Goal: Task Accomplishment & Management: Complete application form

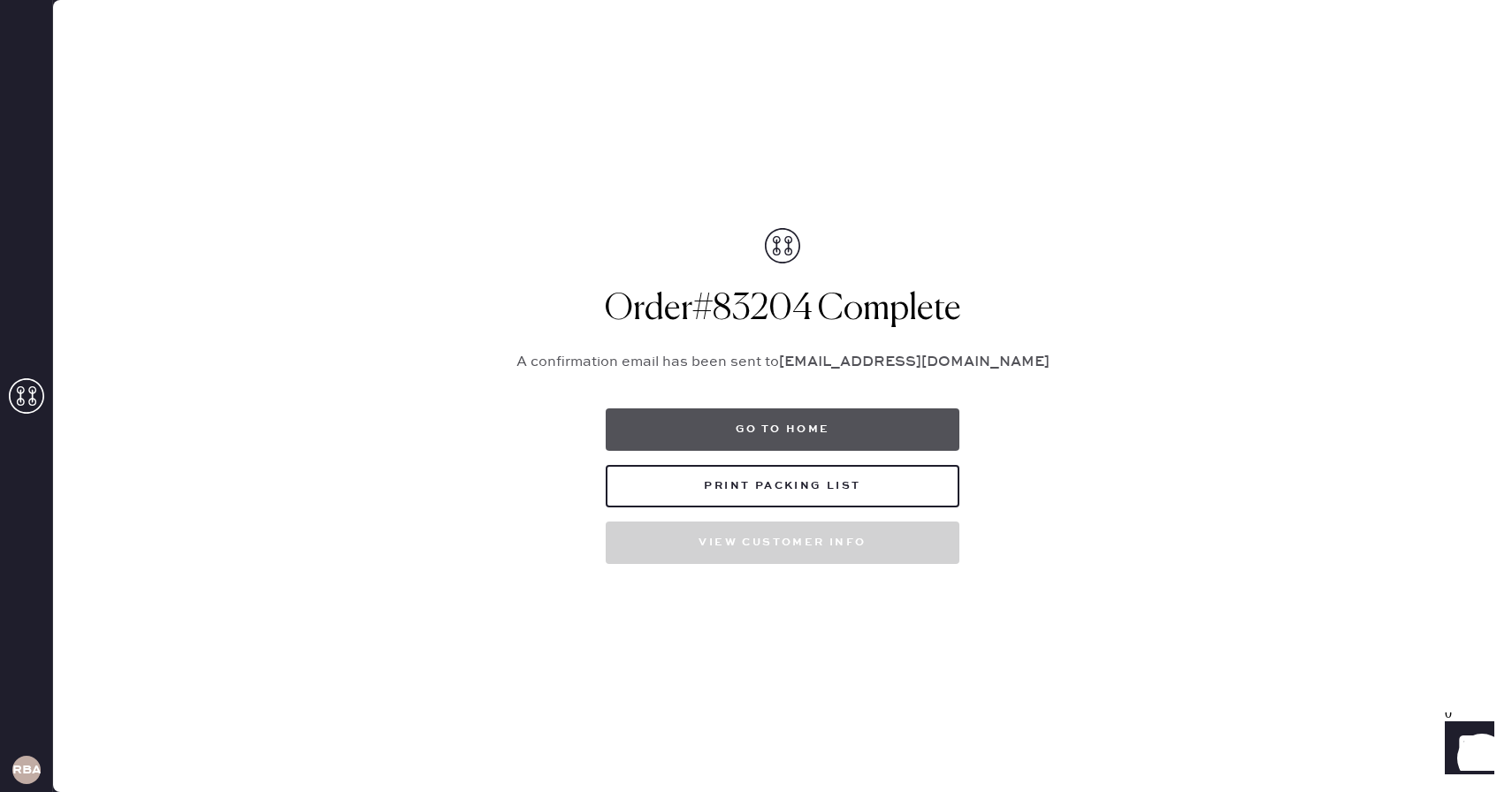
click at [755, 424] on button "Go to home" at bounding box center [782, 430] width 354 height 43
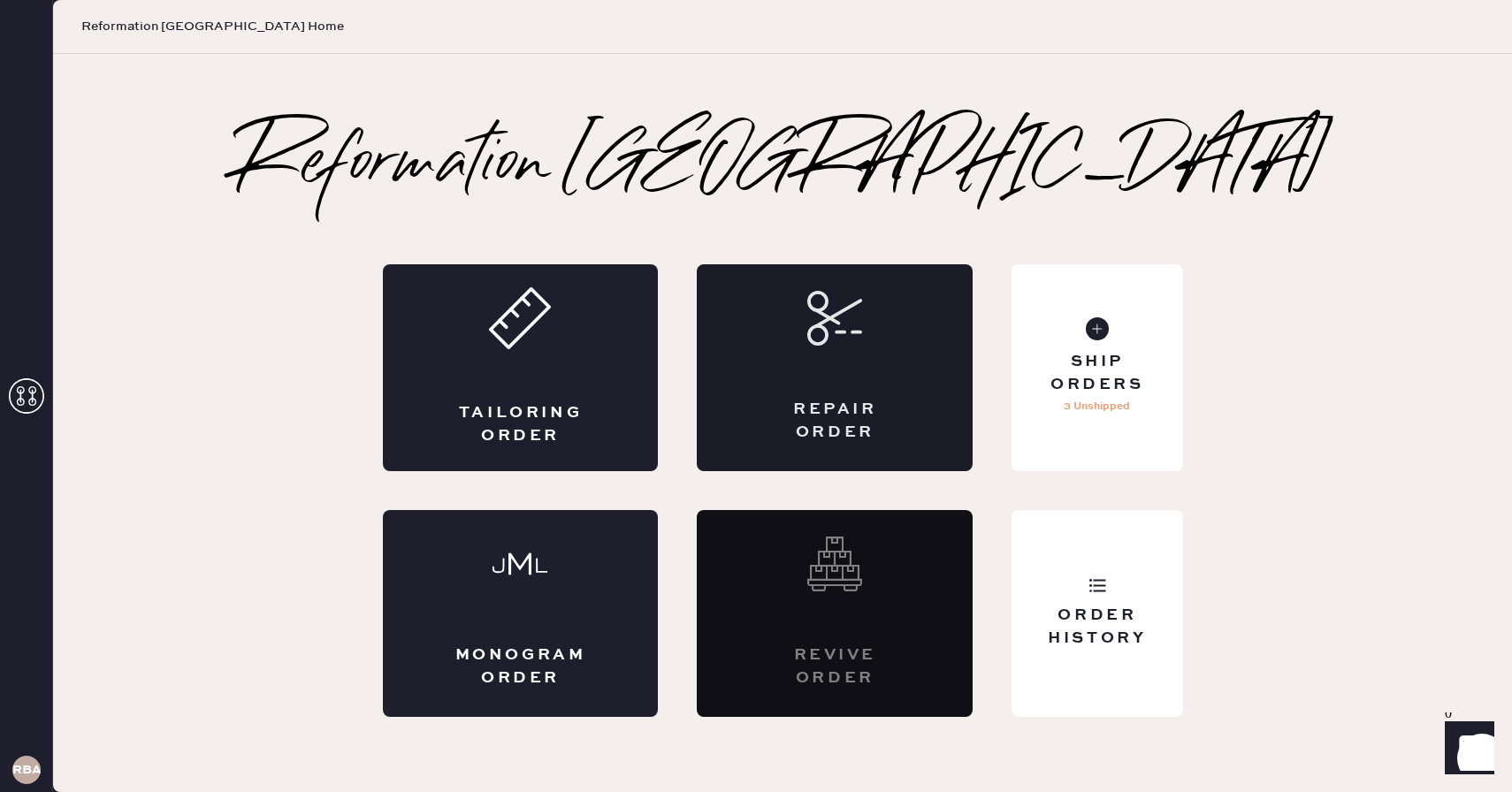
click at [848, 375] on div "Repair Order" at bounding box center [835, 367] width 276 height 207
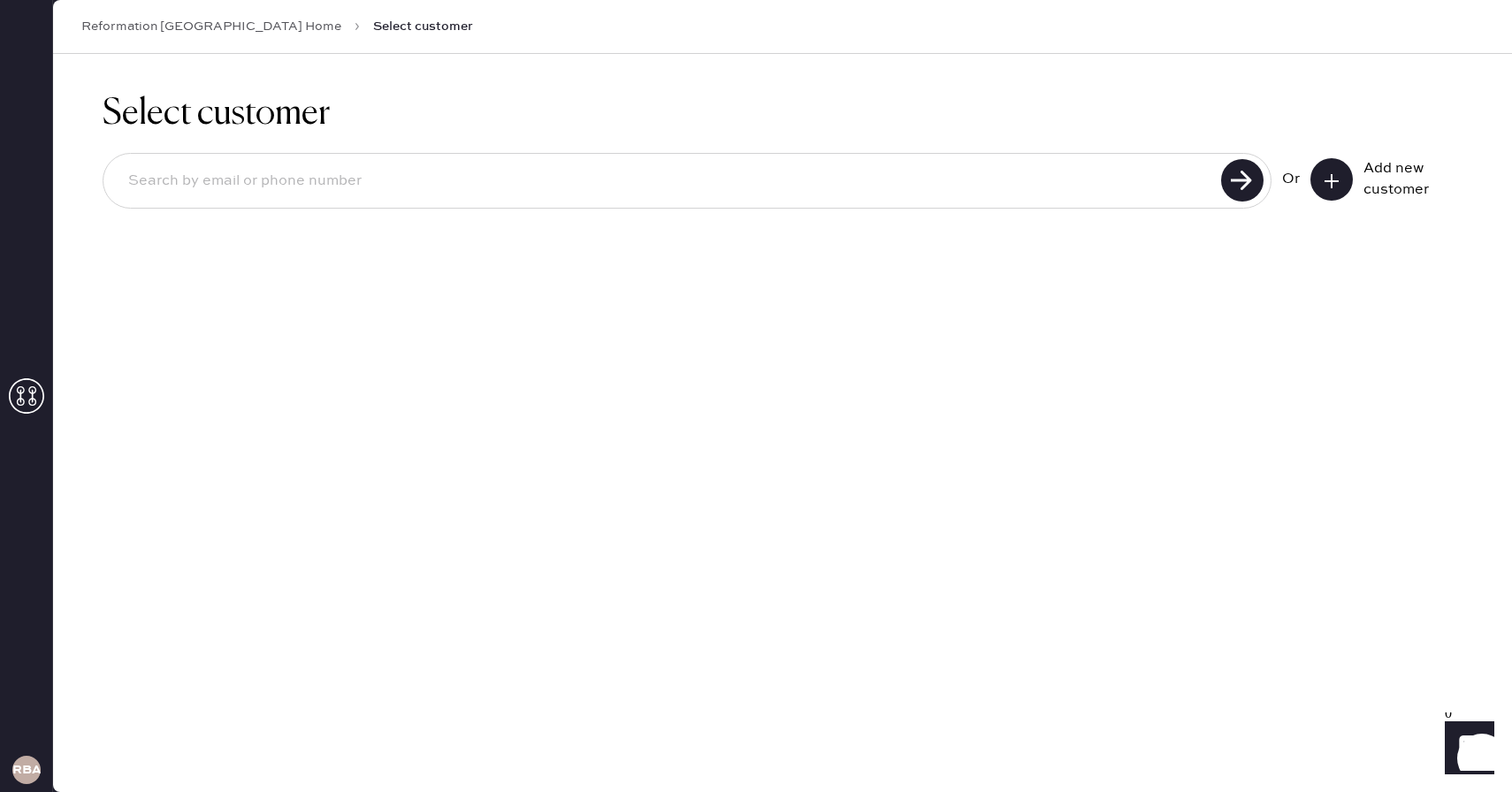
click at [743, 173] on input at bounding box center [665, 182] width 1102 height 41
drag, startPoint x: 426, startPoint y: 181, endPoint x: 112, endPoint y: 189, distance: 314.1
click at [112, 189] on div "[PERSON_NAME][EMAIL_ADDRESS][DOMAIN_NAME]" at bounding box center [687, 180] width 1169 height 55
type input "[EMAIL_ADDRESS][DOMAIN_NAME]"
click at [1242, 184] on use at bounding box center [1243, 181] width 43 height 43
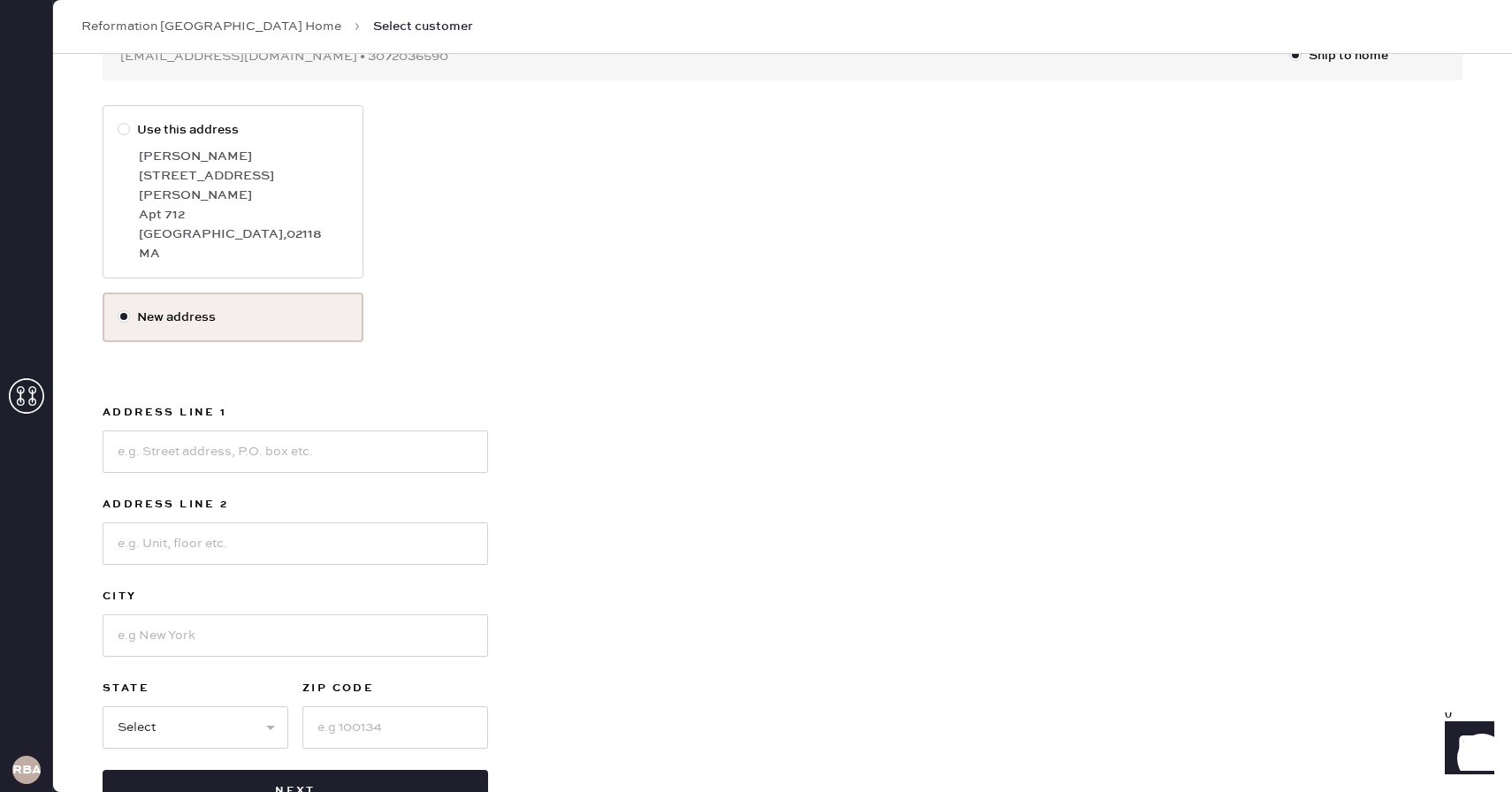
scroll to position [258, 0]
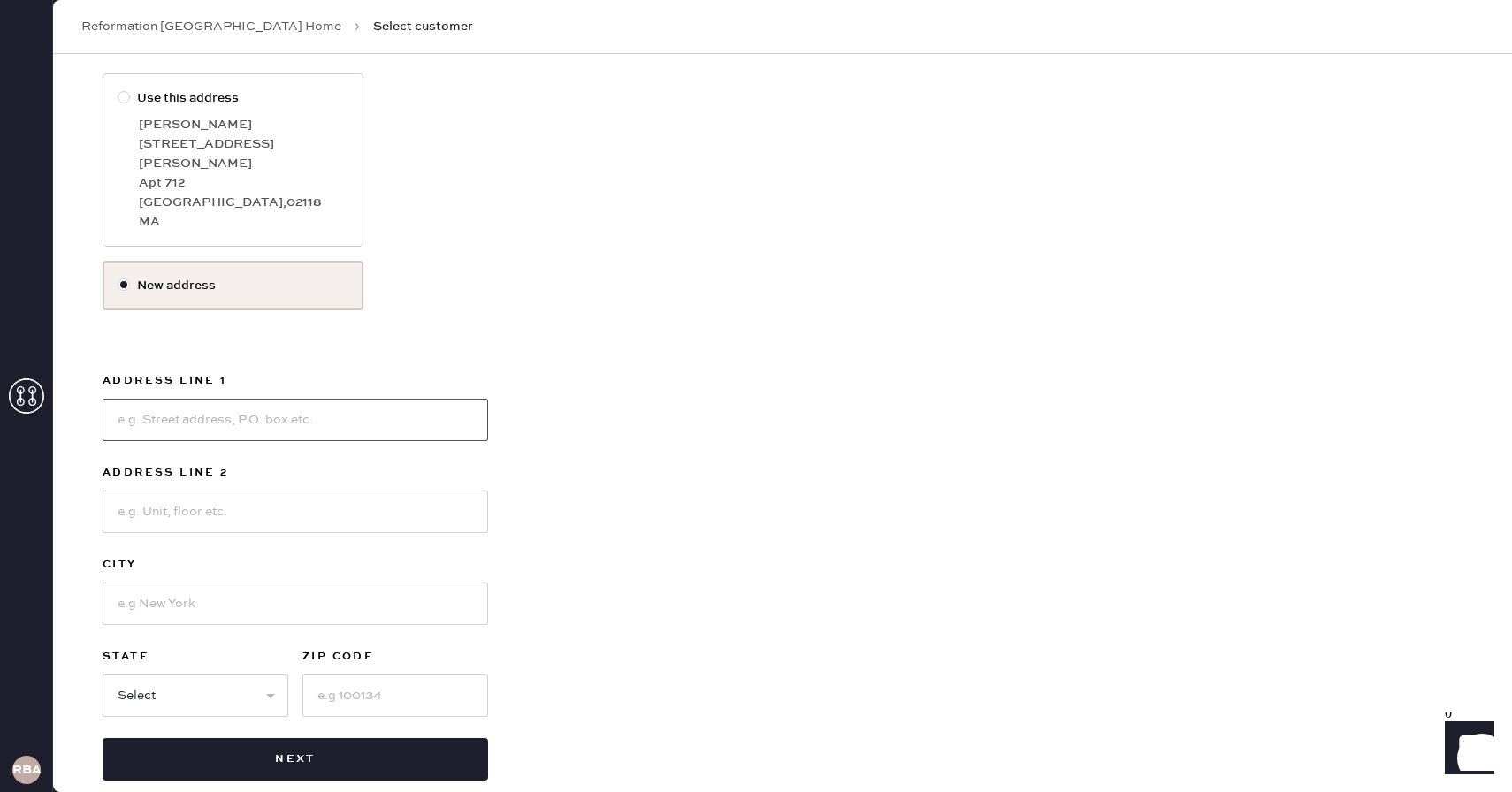
click at [386, 403] on input at bounding box center [295, 420] width 386 height 43
type input "9 [PERSON_NAME]"
click at [378, 491] on input at bounding box center [295, 512] width 386 height 43
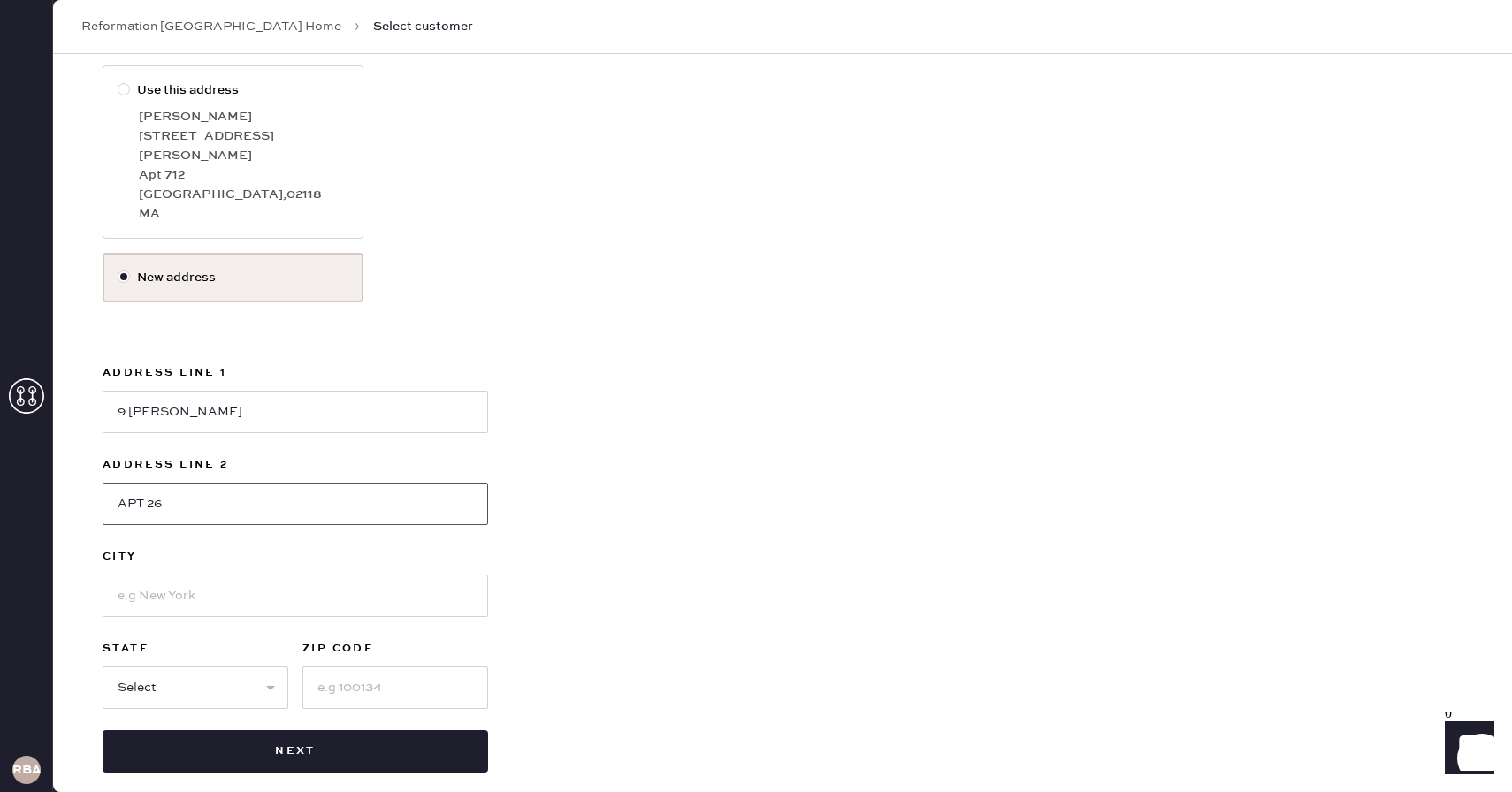
type input "APT 26"
click at [243, 597] on input at bounding box center [295, 596] width 386 height 43
type input "[GEOGRAPHIC_DATA]"
click at [731, 560] on div "Use this address [PERSON_NAME] [STREET_ADDRESS][PERSON_NAME] MA New address Add…" at bounding box center [782, 419] width 1359 height 707
click at [195, 687] on select "Select AK AL AR AZ CA CO CT [GEOGRAPHIC_DATA] DE FL [GEOGRAPHIC_DATA] HI [GEOGR…" at bounding box center [195, 688] width 186 height 43
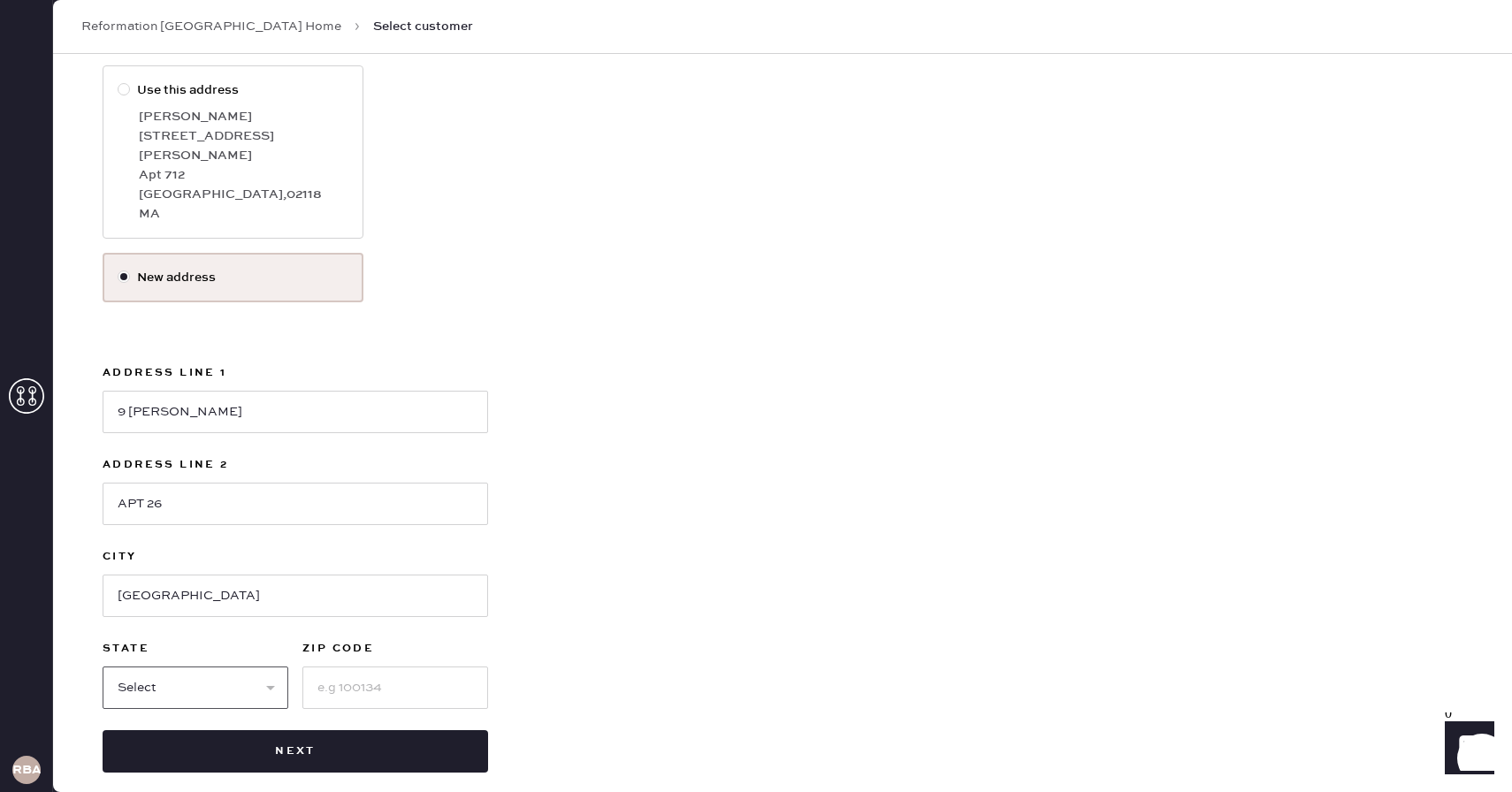
select select "MA"
click at [103, 667] on select "Select AK AL AR AZ CA CO CT [GEOGRAPHIC_DATA] DE FL [GEOGRAPHIC_DATA] HI [GEOGR…" at bounding box center [195, 688] width 186 height 43
click at [336, 672] on input at bounding box center [395, 688] width 186 height 43
type input "02138"
click at [603, 554] on div "Use this address [PERSON_NAME] [STREET_ADDRESS][PERSON_NAME] MA New address Add…" at bounding box center [782, 419] width 1359 height 707
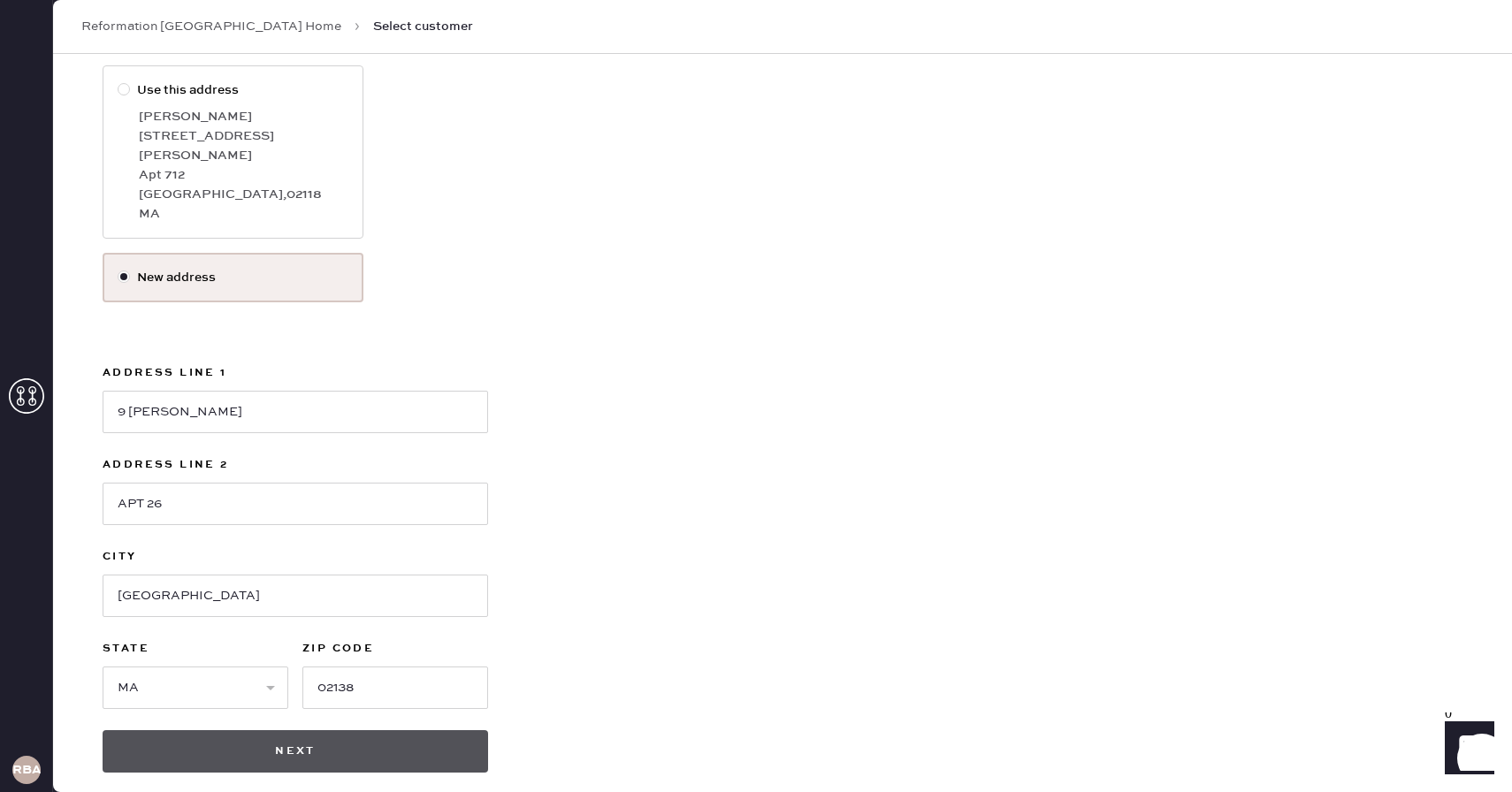
click at [267, 741] on button "Next" at bounding box center [295, 752] width 386 height 43
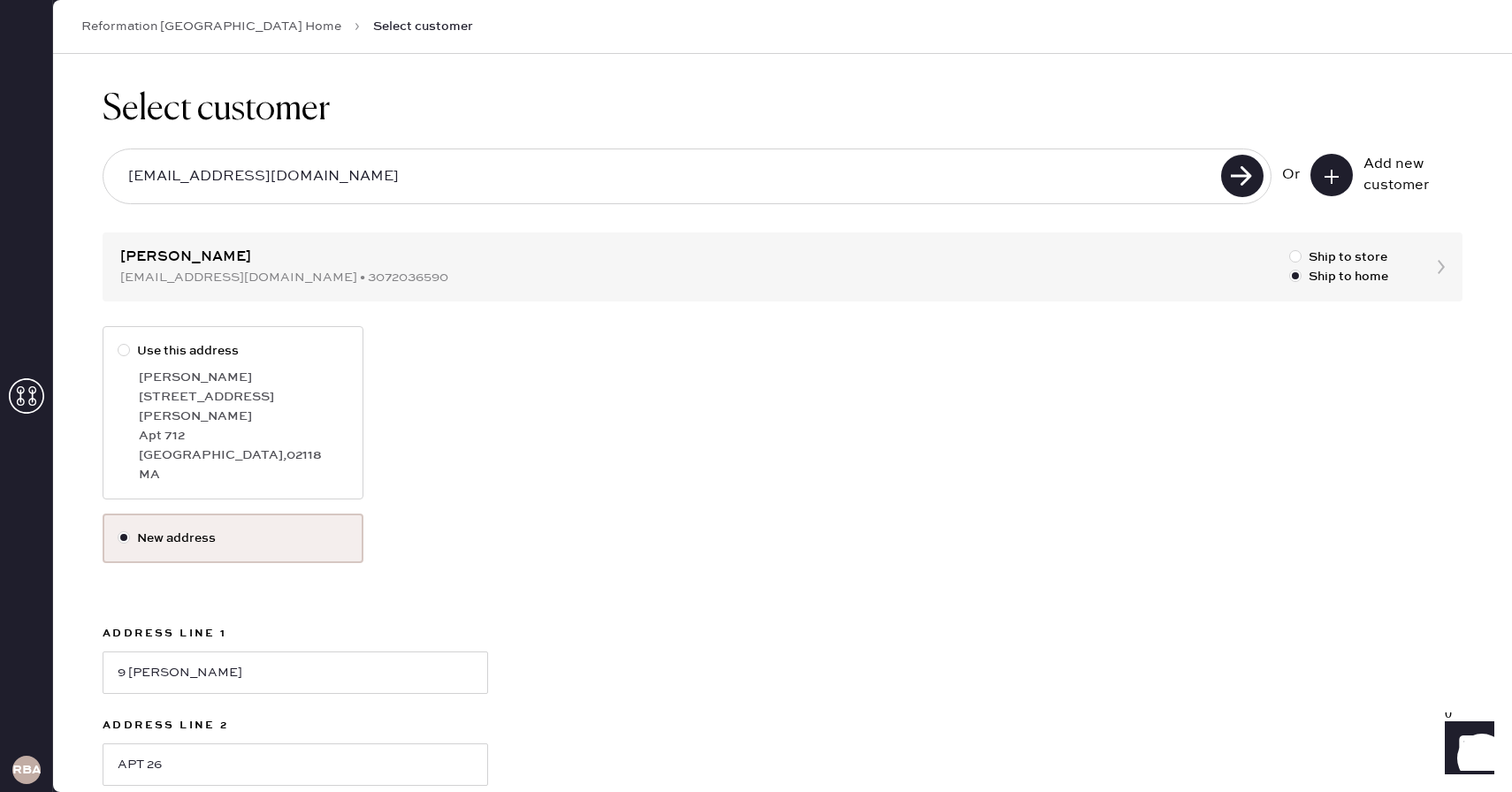
scroll to position [2, 0]
click at [1294, 279] on div at bounding box center [1295, 278] width 13 height 13
click at [1290, 270] on input "Ship to home" at bounding box center [1289, 270] width 1 height 1
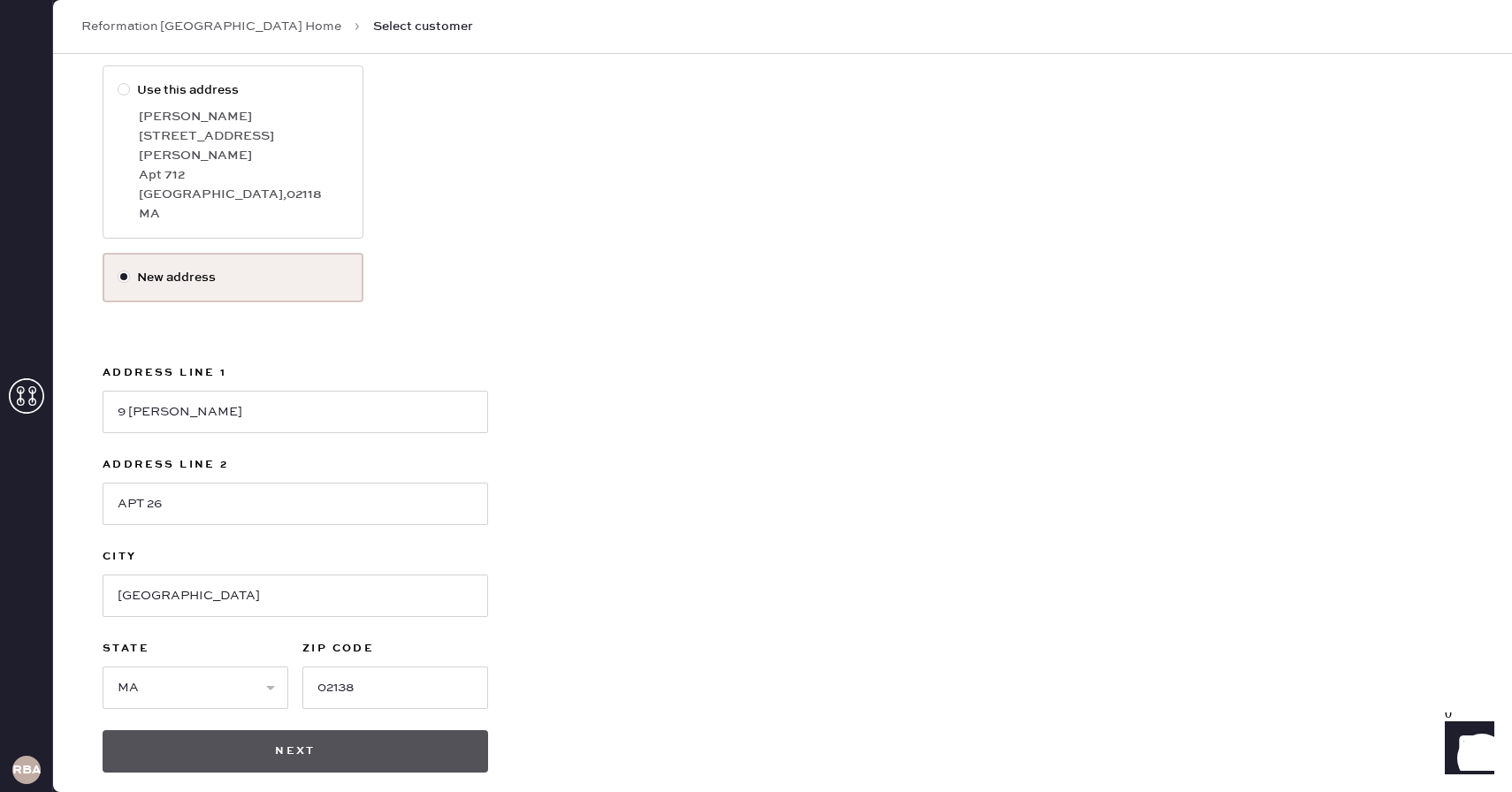
click at [327, 737] on button "Next" at bounding box center [295, 752] width 386 height 43
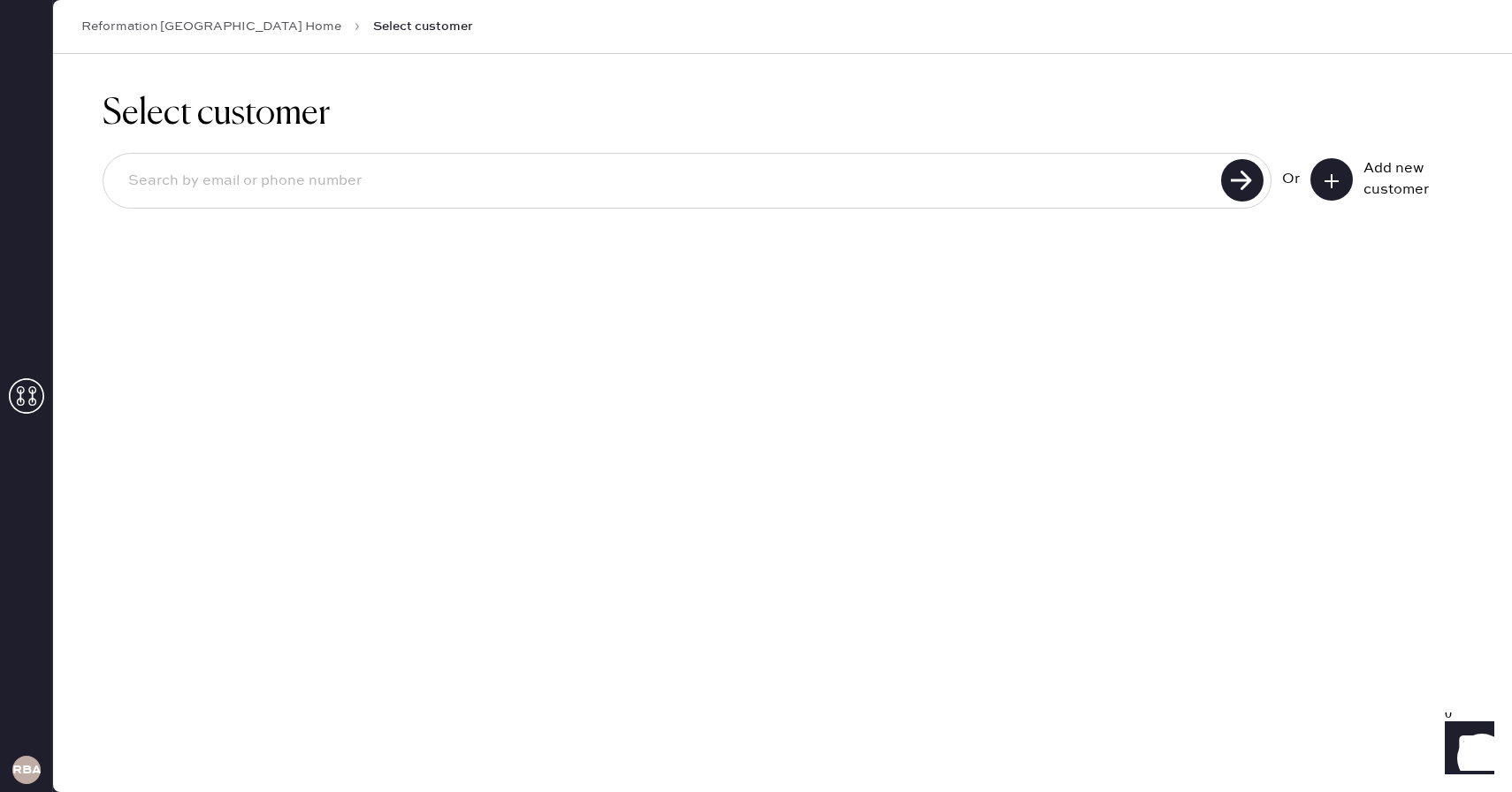
click at [823, 169] on input at bounding box center [665, 182] width 1102 height 41
type input "[EMAIL_ADDRESS][DOMAIN_NAME]"
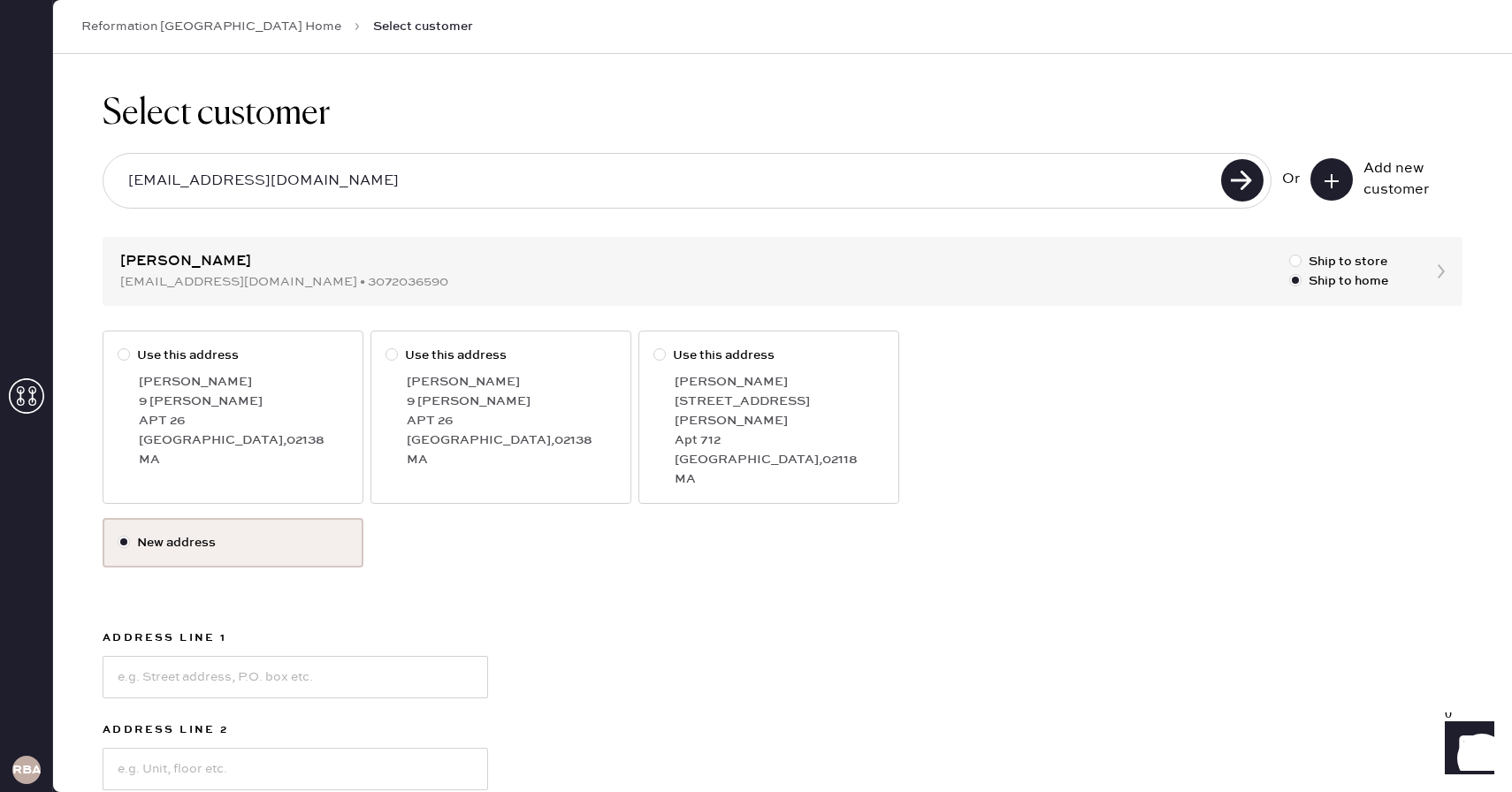
click at [519, 437] on div "[GEOGRAPHIC_DATA] , 02138" at bounding box center [512, 440] width 210 height 19
click at [387, 347] on input "Use this address" at bounding box center [386, 346] width 1 height 1
radio input "true"
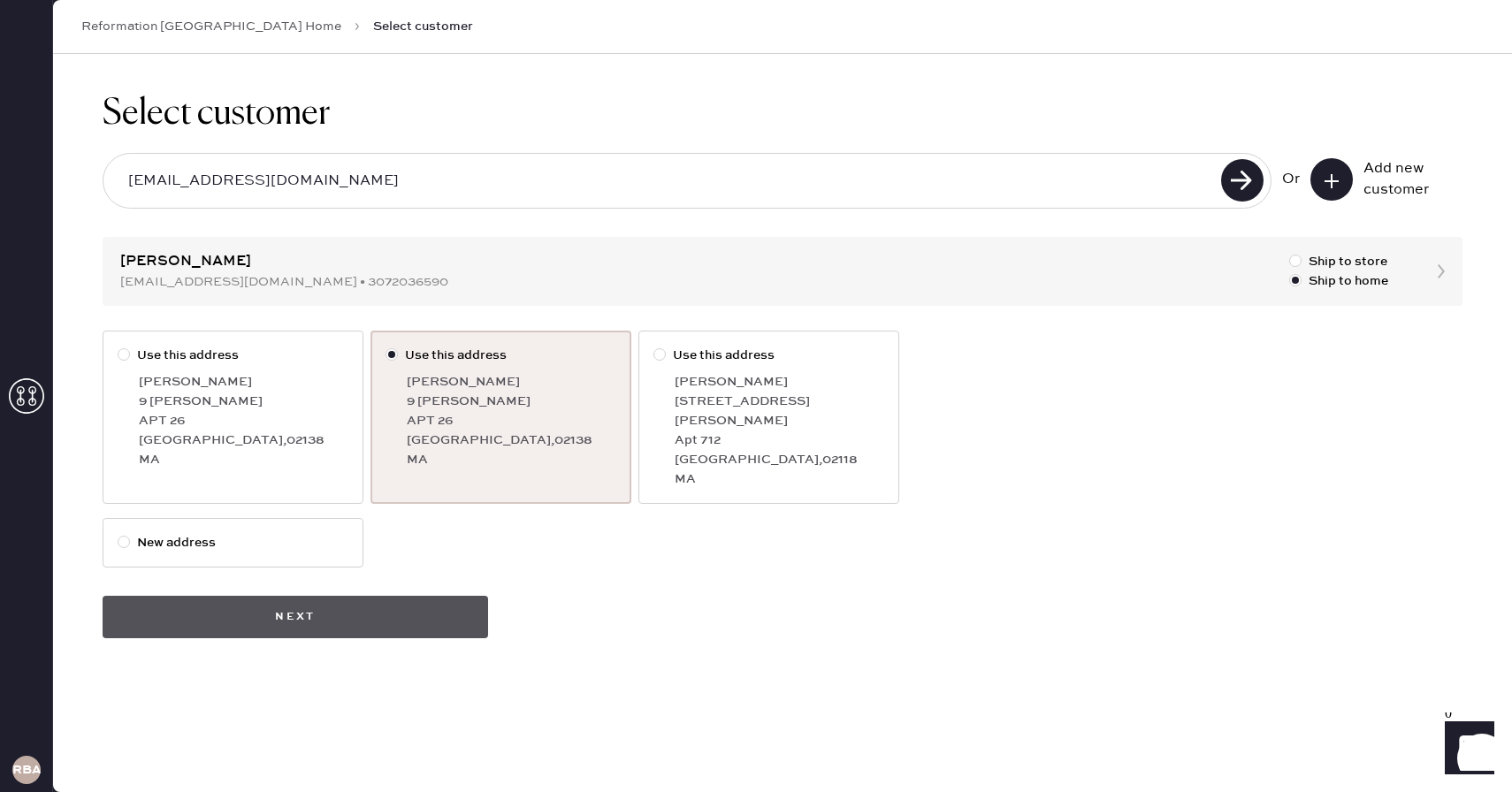
click at [407, 609] on button "Next" at bounding box center [295, 617] width 386 height 43
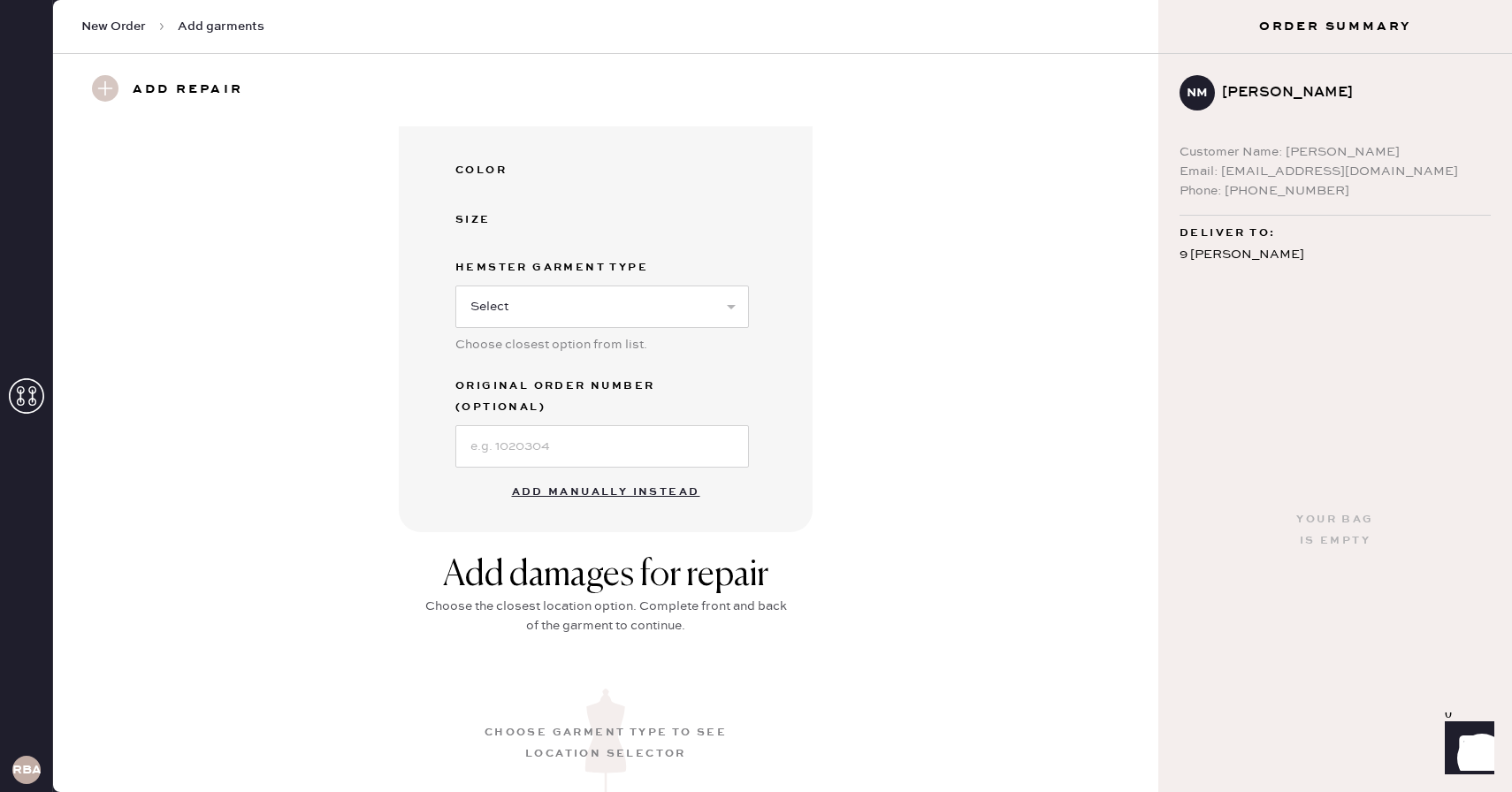
click at [608, 475] on button "Add manually instead" at bounding box center [606, 493] width 210 height 35
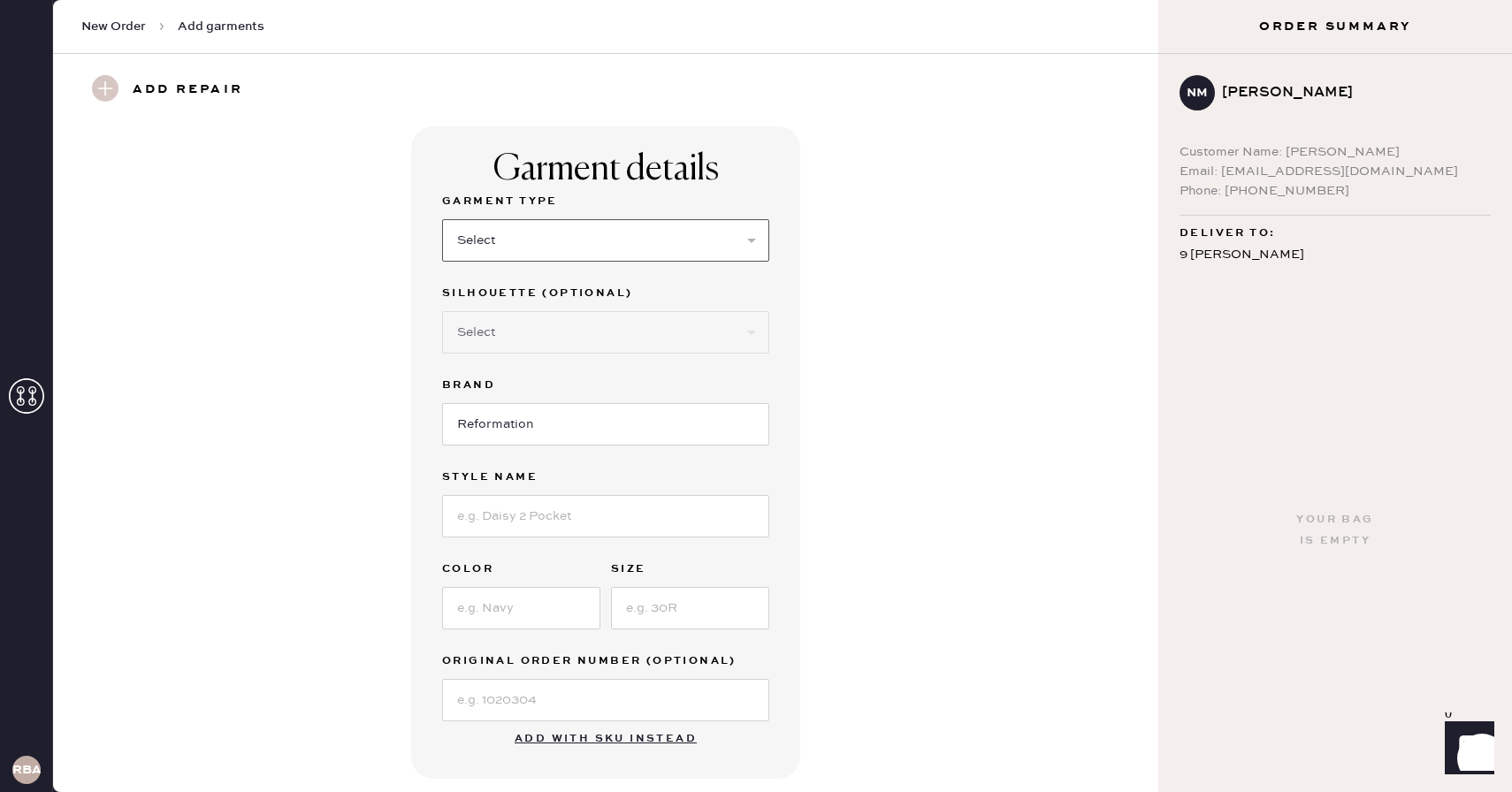
click at [505, 247] on select "Select Basic Skirt Jeans Leggings Pants Shorts Basic Sleeved Dress Basic Sleeve…" at bounding box center [605, 241] width 327 height 43
select select "5"
click at [442, 220] on select "Select Basic Skirt Jeans Leggings Pants Shorts Basic Sleeved Dress Basic Sleeve…" at bounding box center [605, 241] width 327 height 43
click at [536, 339] on select "Select Short Sleeves Long Sleeves Other" at bounding box center [605, 332] width 327 height 43
select select "18"
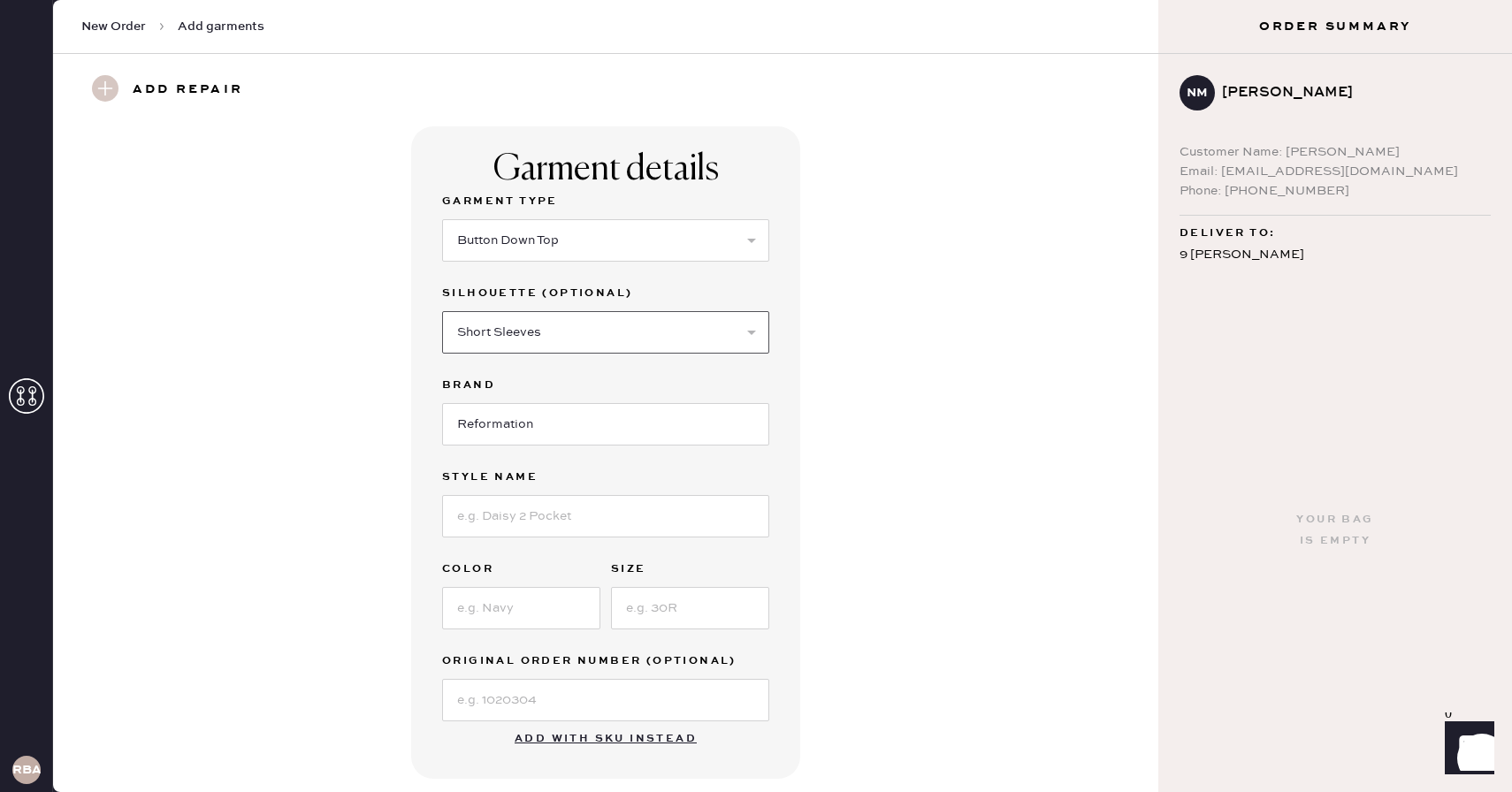
click at [442, 311] on select "Select Short Sleeves Long Sleeves Other" at bounding box center [605, 332] width 327 height 43
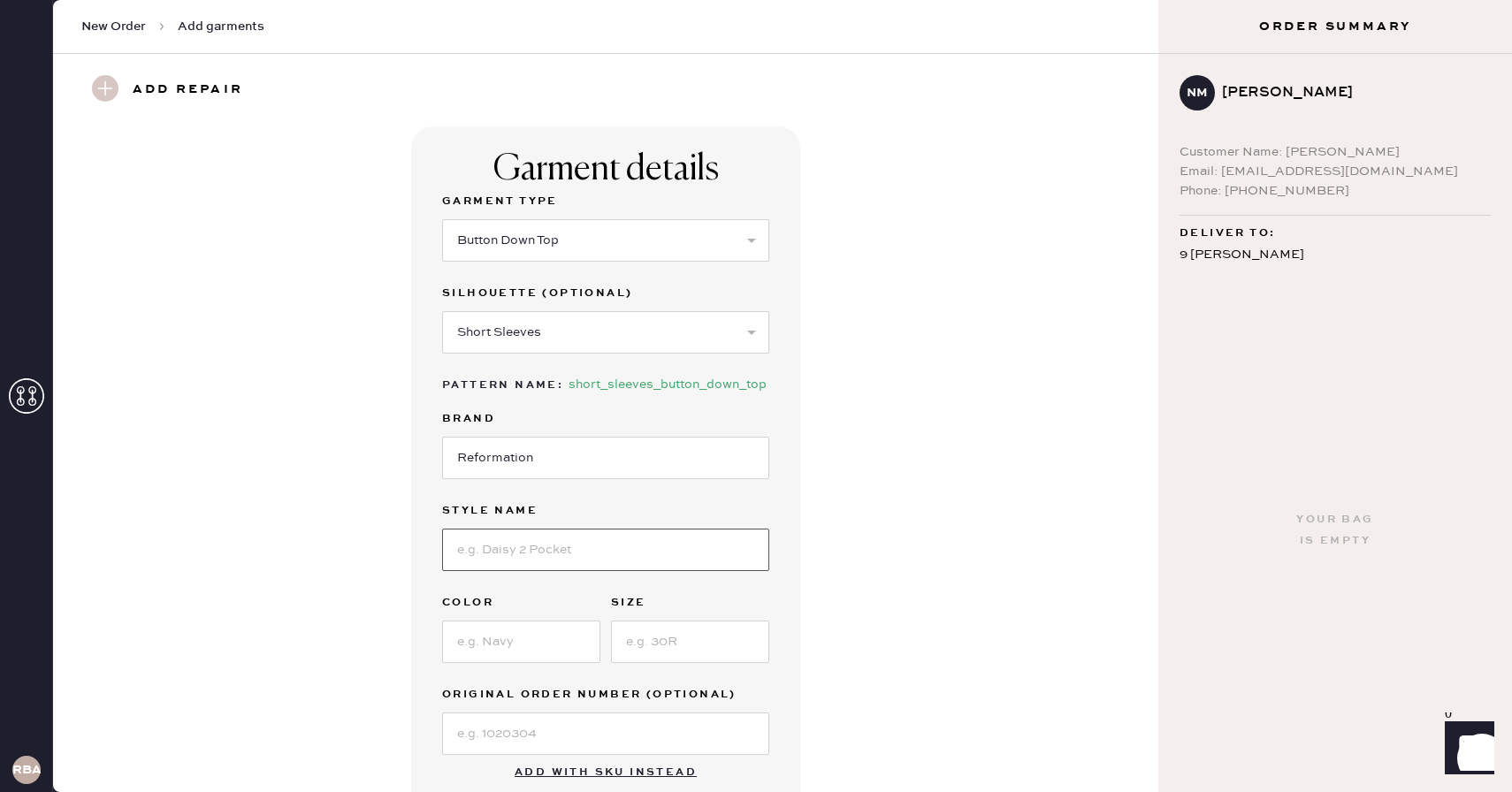
click at [486, 553] on input at bounding box center [605, 550] width 327 height 43
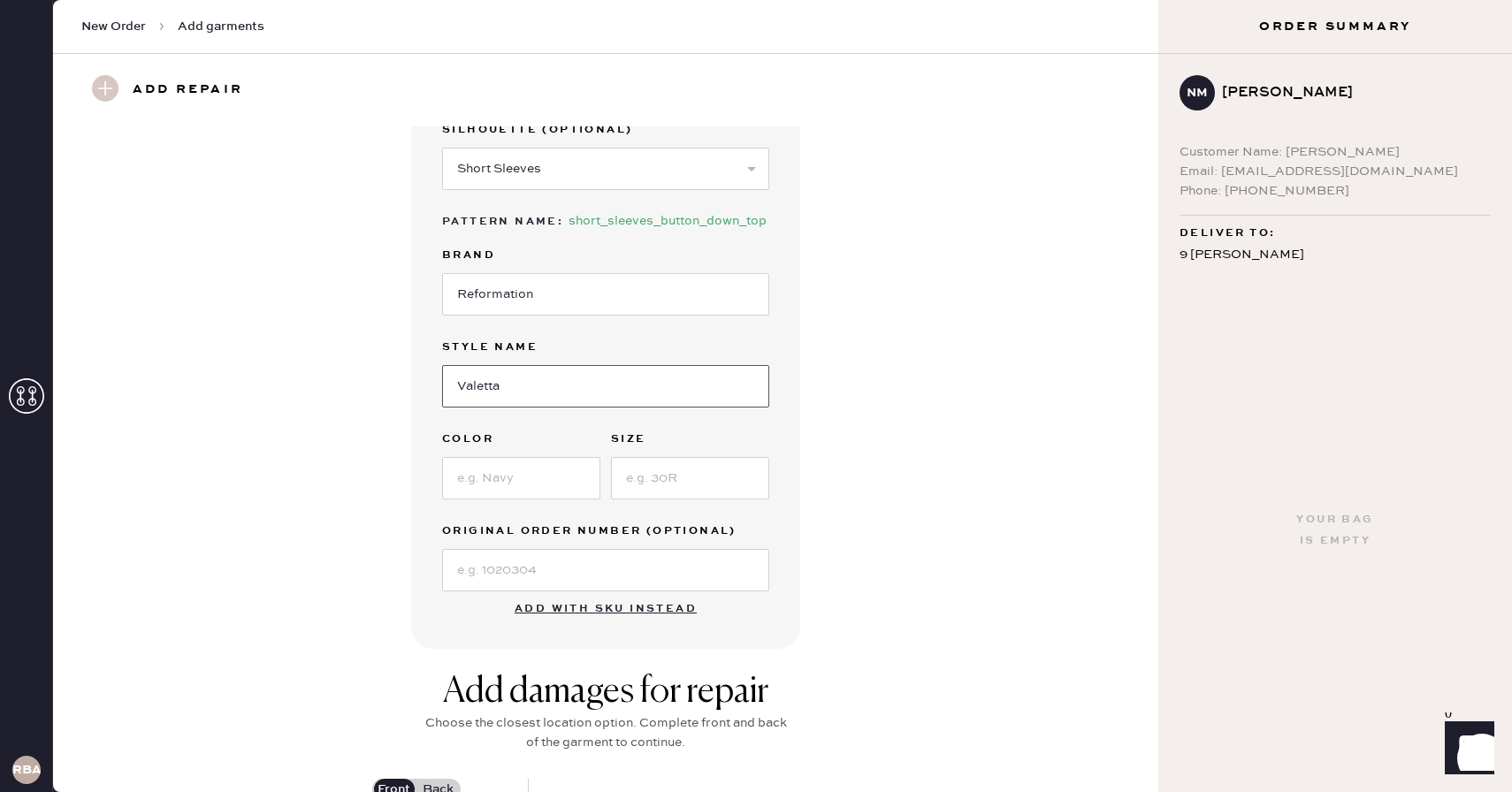
scroll to position [160, 0]
type input "Valetta Two Piece- Top"
click at [520, 502] on div "Garment Type Select Basic Skirt Jeans Leggings Pants Shorts Basic Sleeved Dress…" at bounding box center [605, 313] width 327 height 565
click at [501, 477] on input at bounding box center [521, 482] width 158 height 43
type input "black"
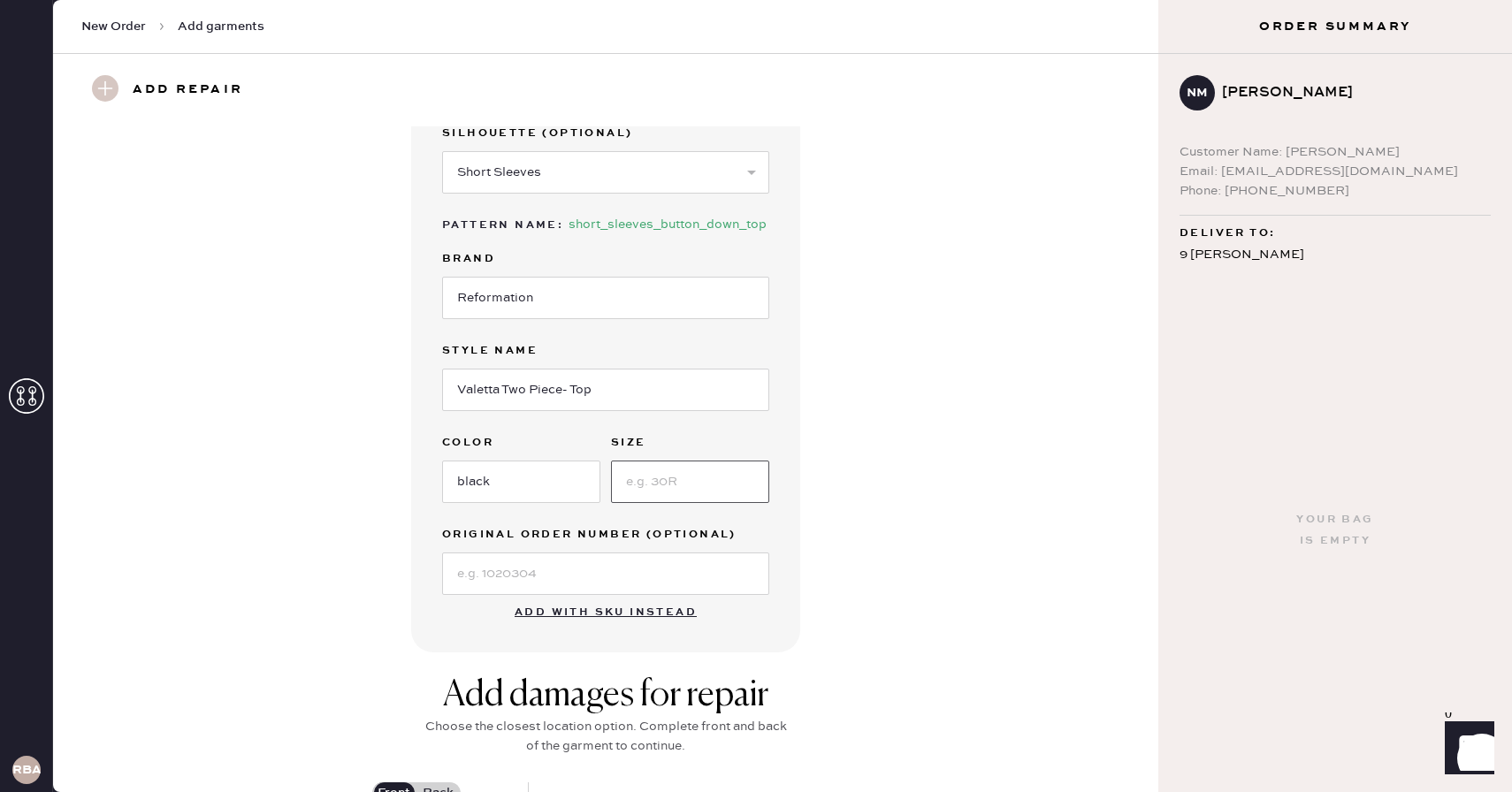
click at [638, 473] on input at bounding box center [690, 482] width 158 height 43
type input "4"
click at [869, 349] on div "Garment details Garment Type Select Basic Skirt Jeans Leggings Pants Shorts Bas…" at bounding box center [605, 309] width 1042 height 686
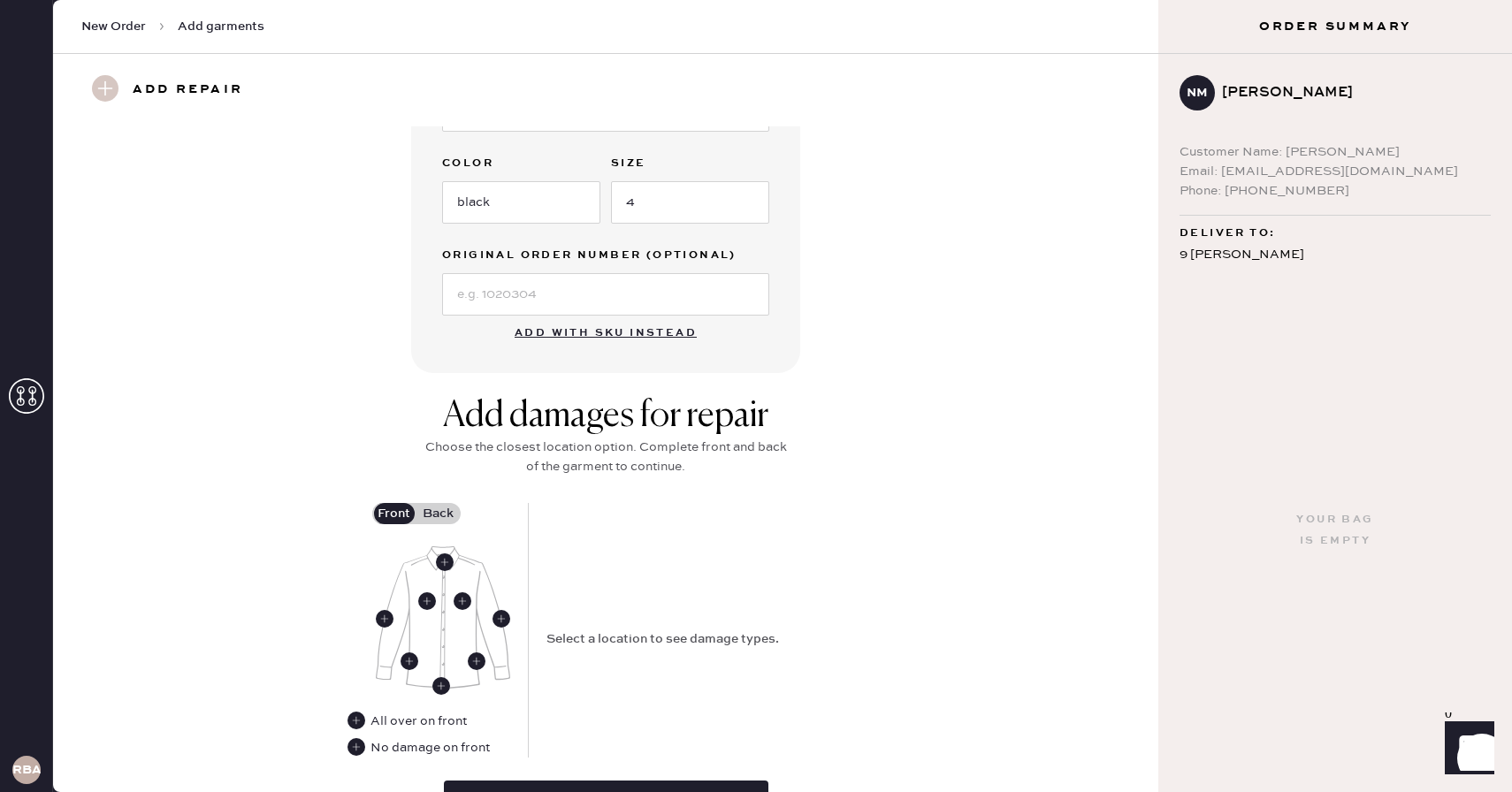
scroll to position [590, 0]
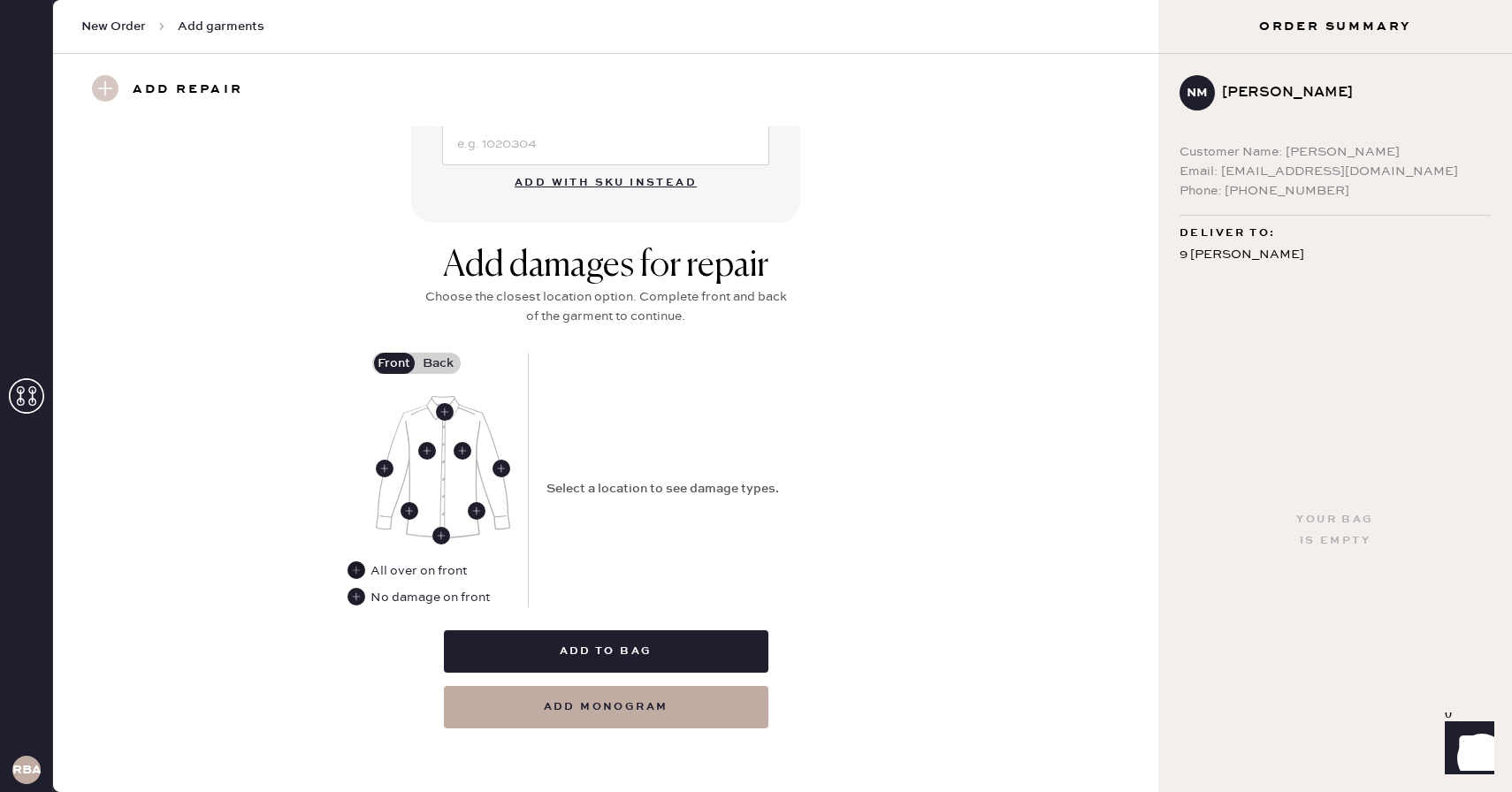
click at [359, 567] on use at bounding box center [357, 570] width 17 height 17
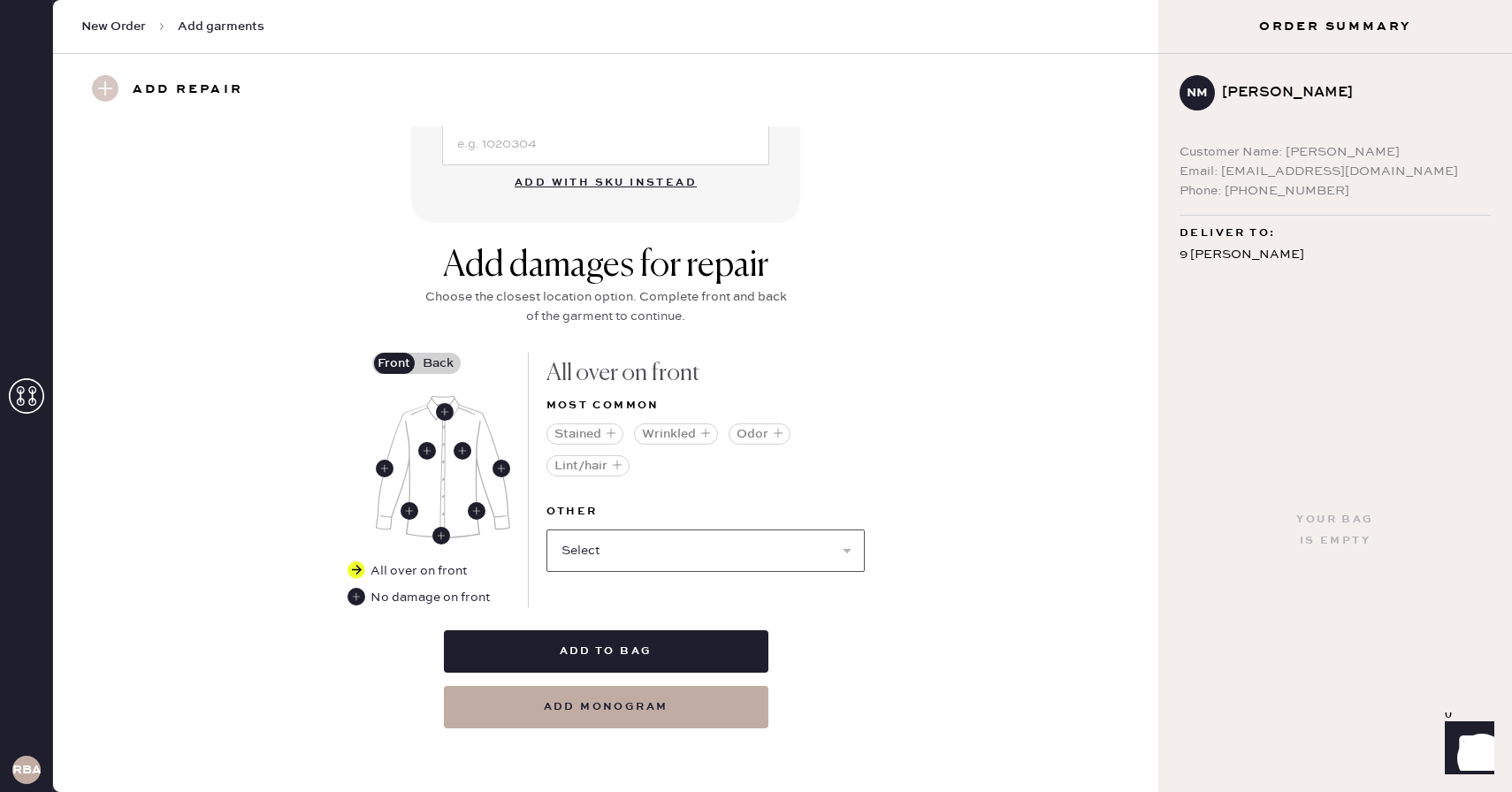
click at [624, 545] on select "Select Broken / Ripped Hem Broken Beads Broken Button Broken Elastic Broken Hoo…" at bounding box center [705, 551] width 319 height 43
select select "1679"
click at [546, 530] on select "Select Broken / Ripped Hem Broken Beads Broken Button Broken Elastic Broken Hoo…" at bounding box center [705, 551] width 319 height 43
select select
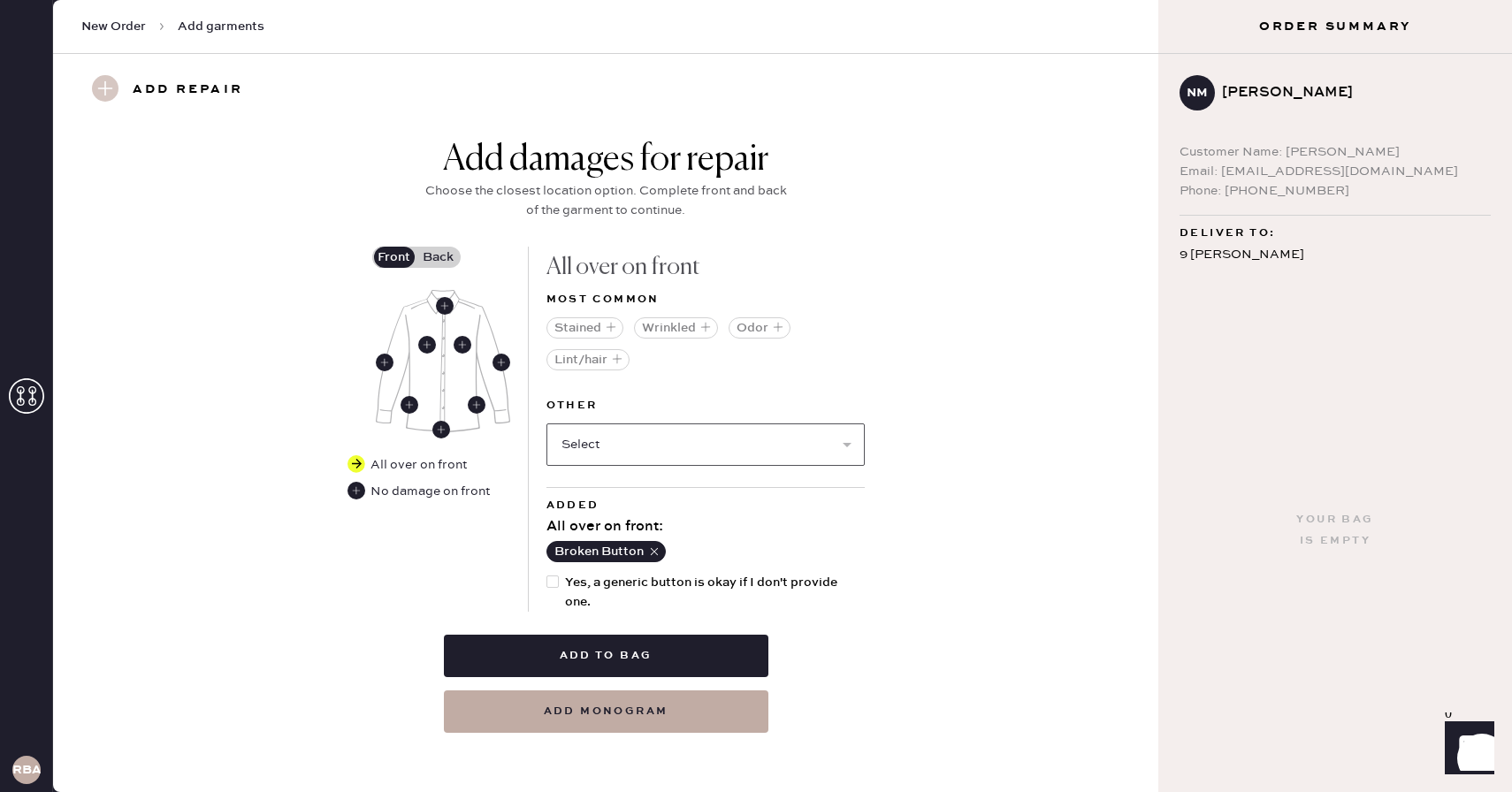
scroll to position [701, 0]
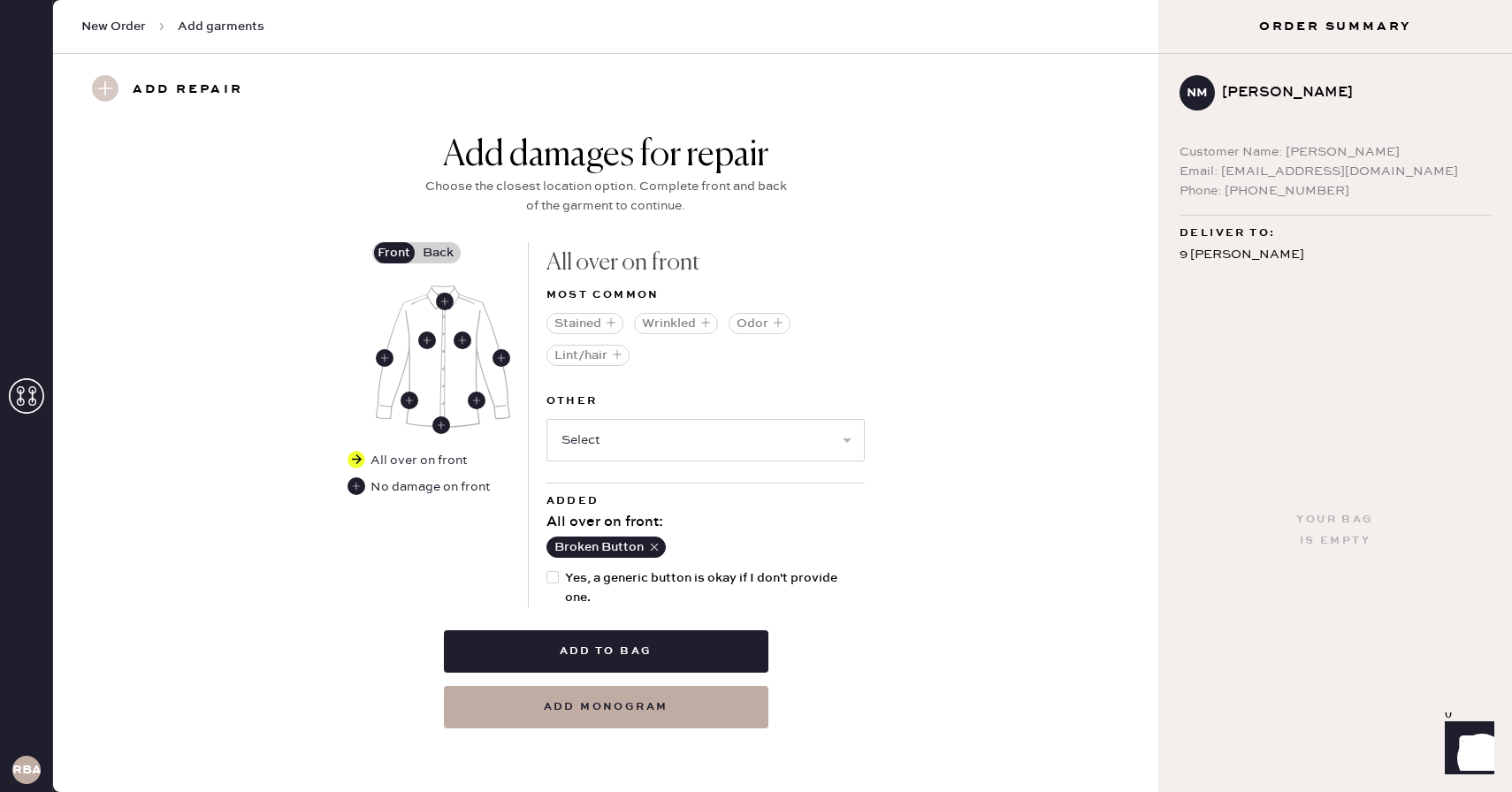
click at [552, 577] on div at bounding box center [552, 577] width 13 height 13
click at [547, 569] on input "Yes, a generic button is okay if I don't provide one." at bounding box center [546, 568] width 1 height 1
checkbox input "true"
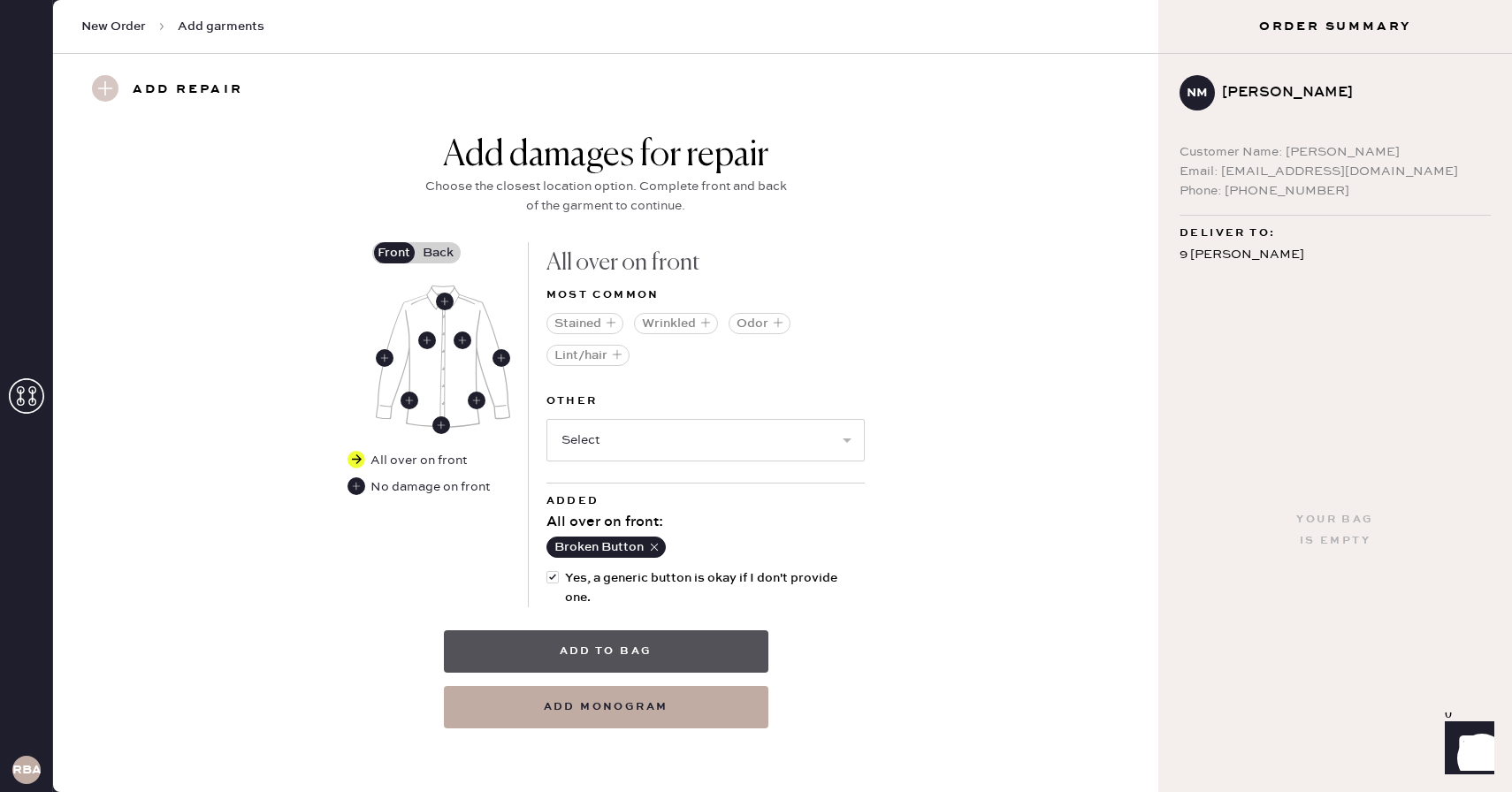
click at [655, 652] on button "Add to bag" at bounding box center [606, 652] width 325 height 43
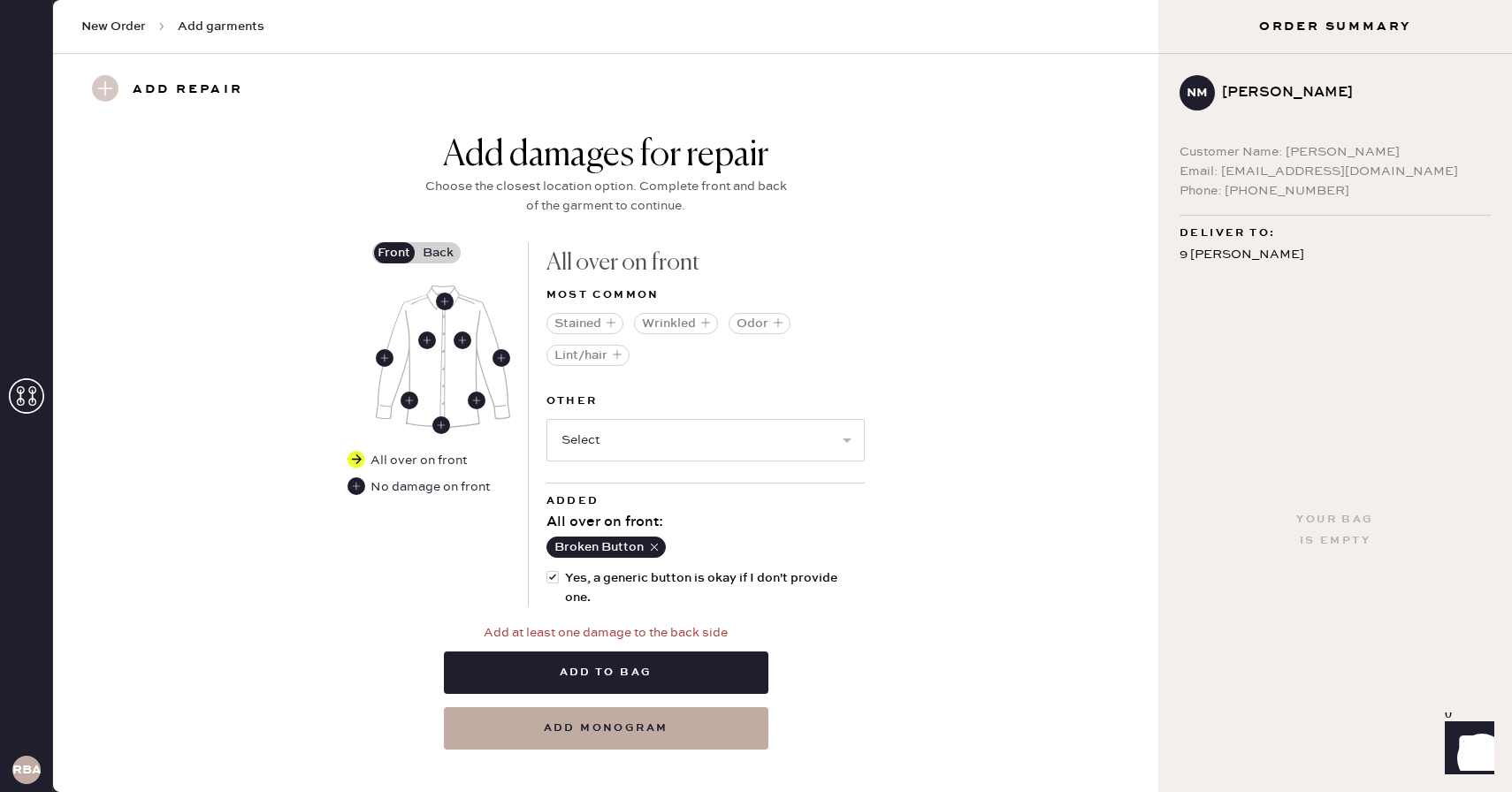
click at [439, 251] on label "Back" at bounding box center [438, 253] width 44 height 21
click at [438, 253] on input "Back" at bounding box center [438, 253] width 0 height 0
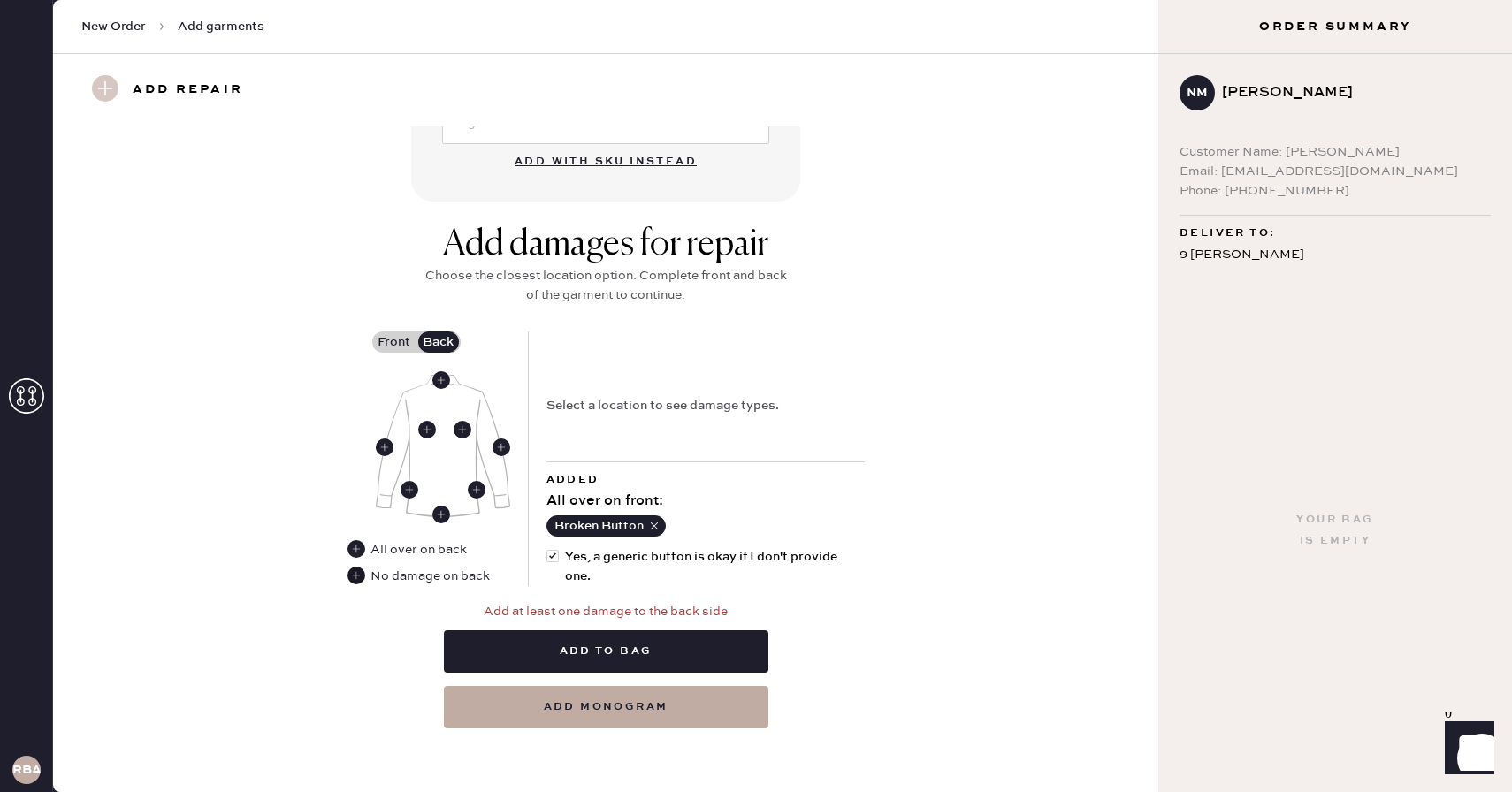
click at [359, 569] on use at bounding box center [357, 575] width 17 height 17
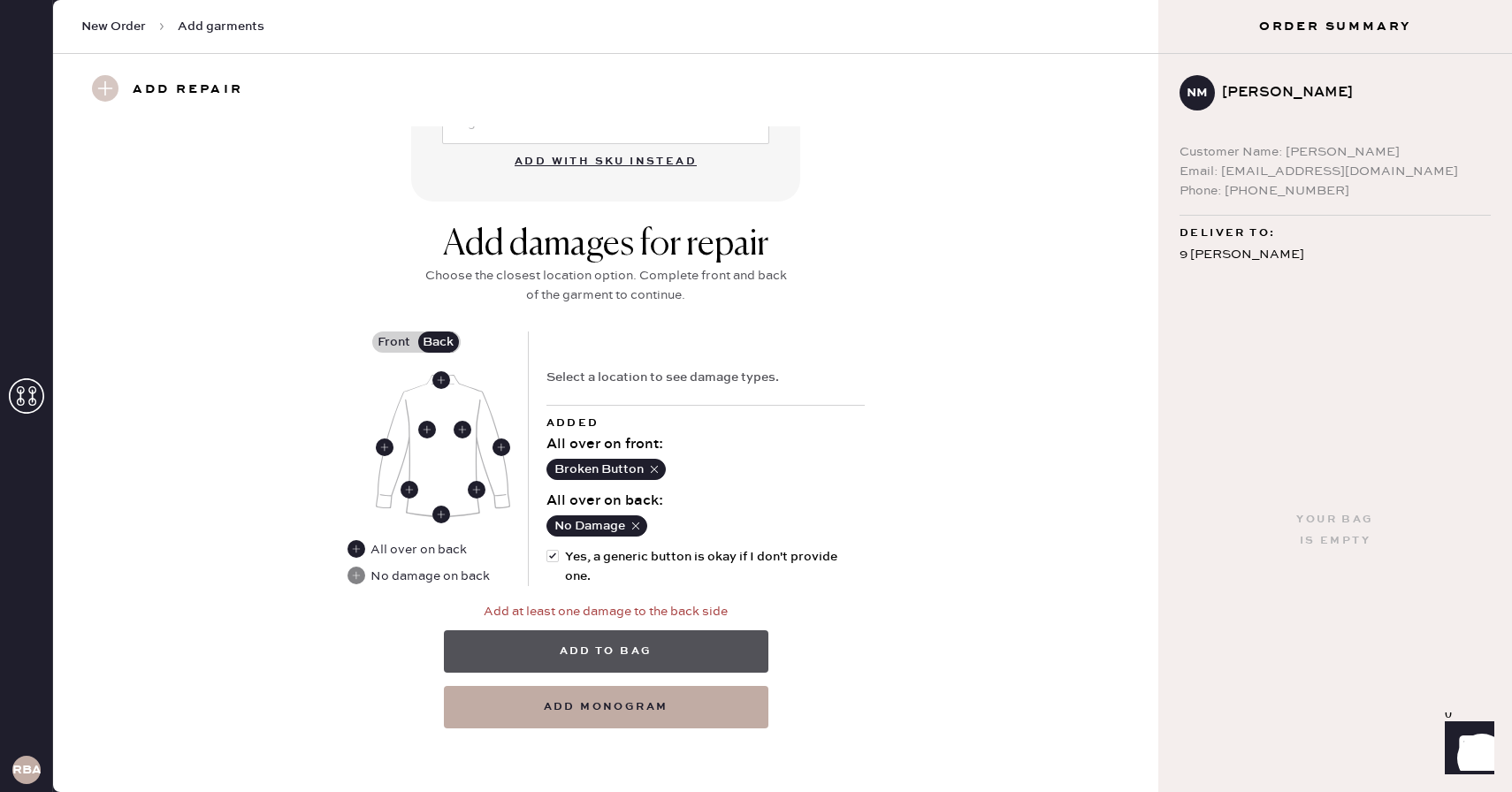
click at [674, 647] on button "Add to bag" at bounding box center [606, 652] width 325 height 43
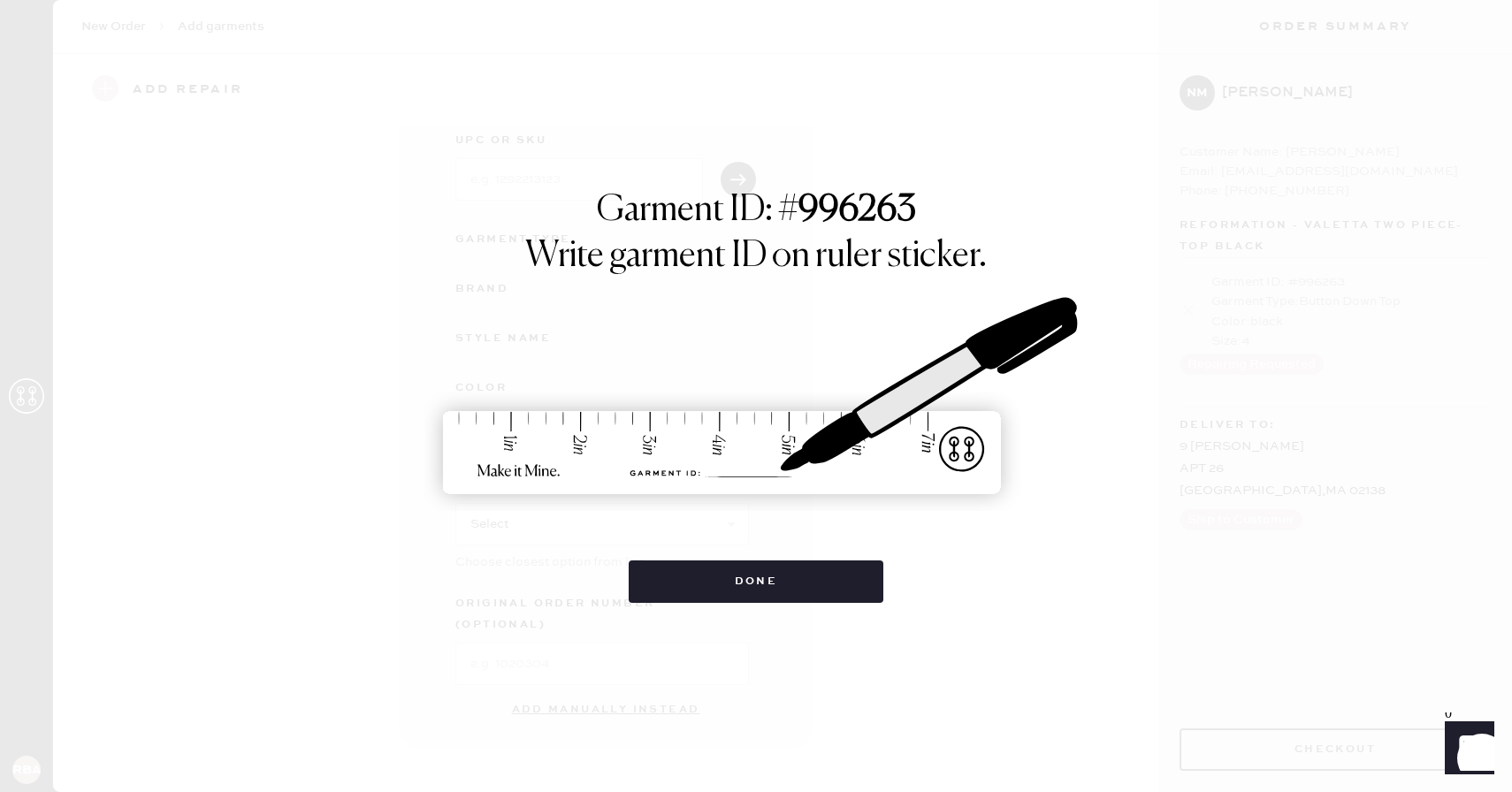
scroll to position [78, 0]
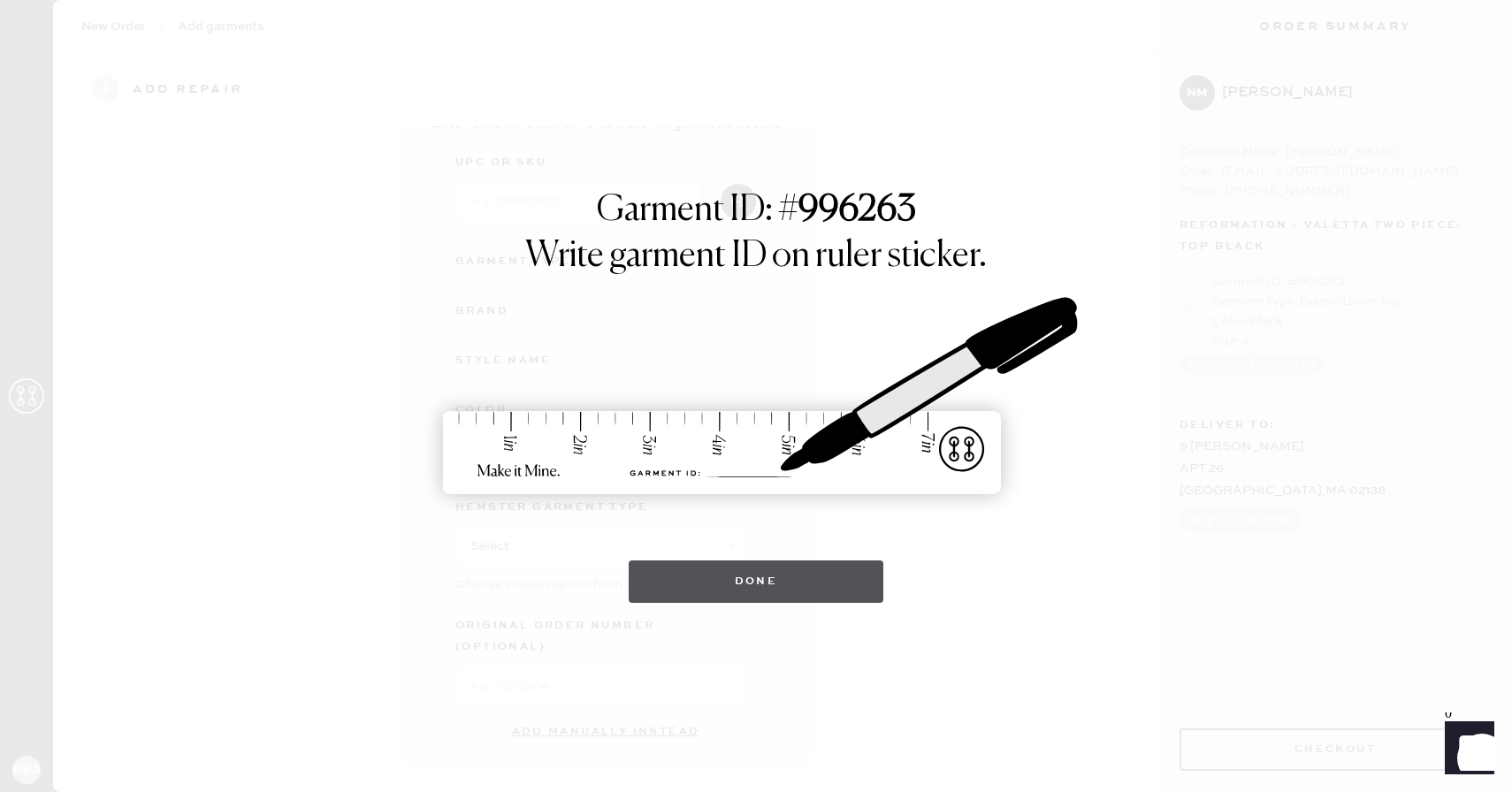
click at [790, 586] on button "Done" at bounding box center [756, 582] width 256 height 43
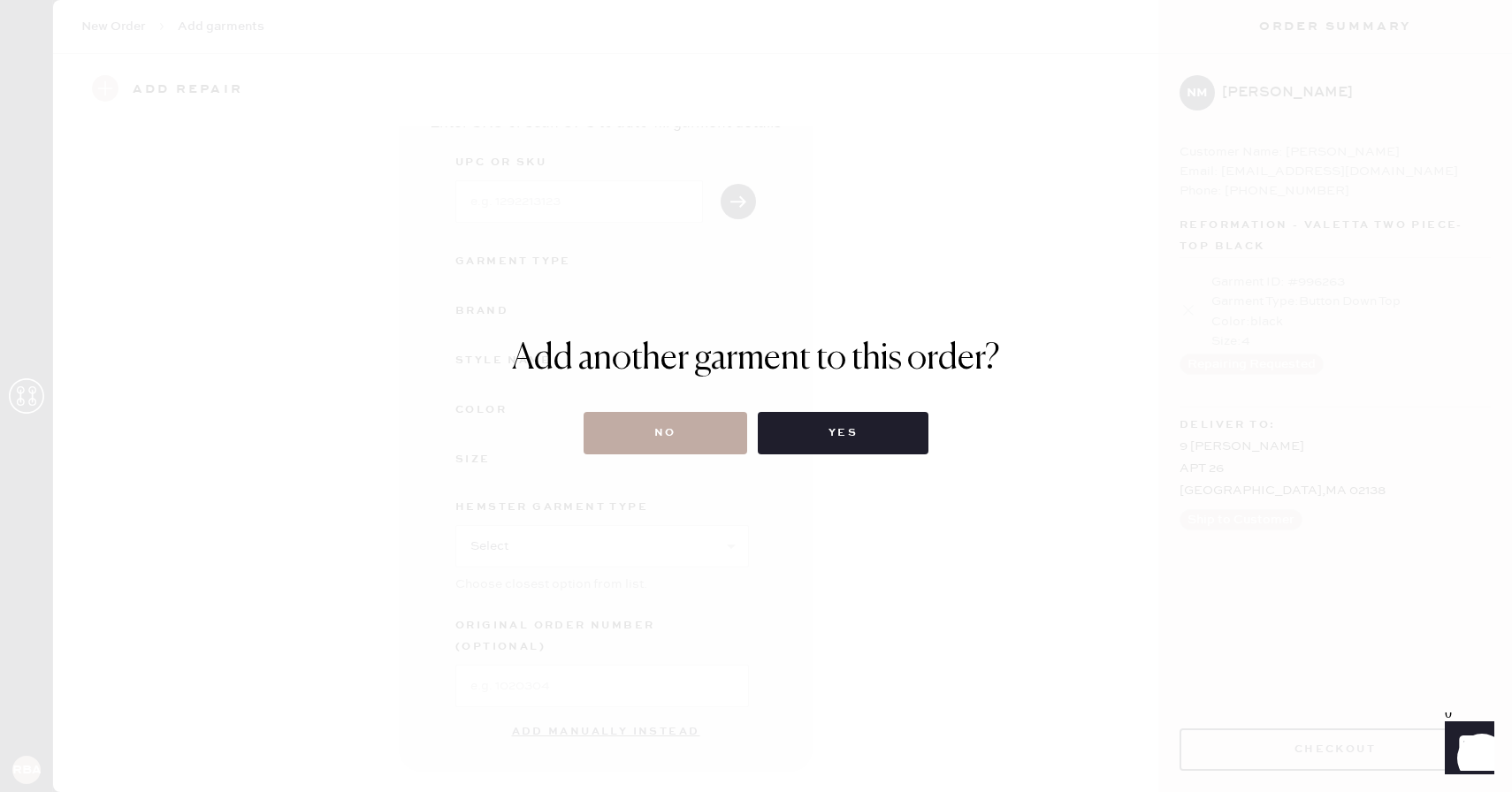
click at [688, 442] on button "No" at bounding box center [666, 433] width 163 height 43
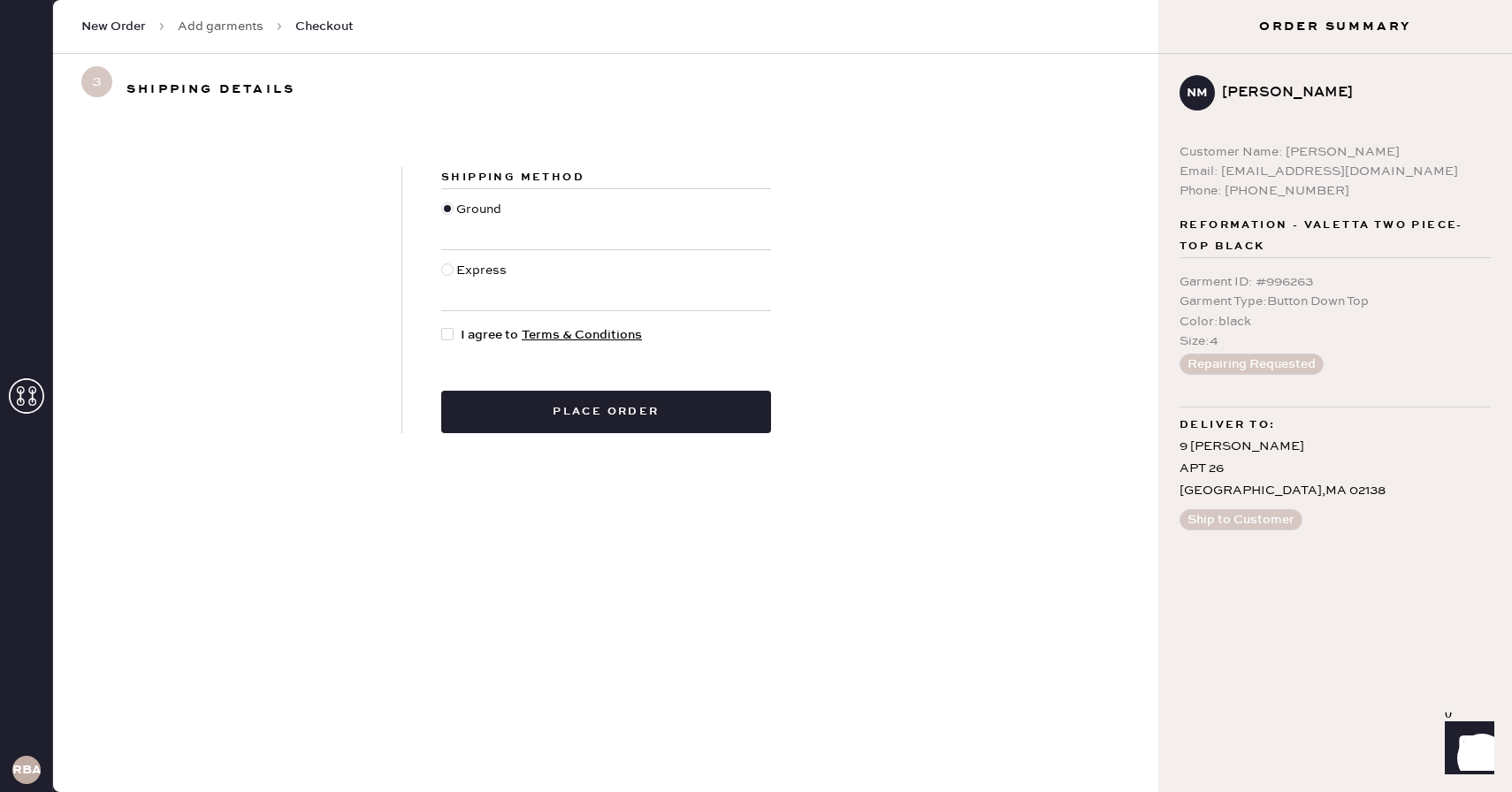
click at [456, 332] on div at bounding box center [451, 335] width 19 height 19
click at [442, 327] on input "I agree to Terms & Conditions" at bounding box center [441, 326] width 1 height 1
checkbox input "true"
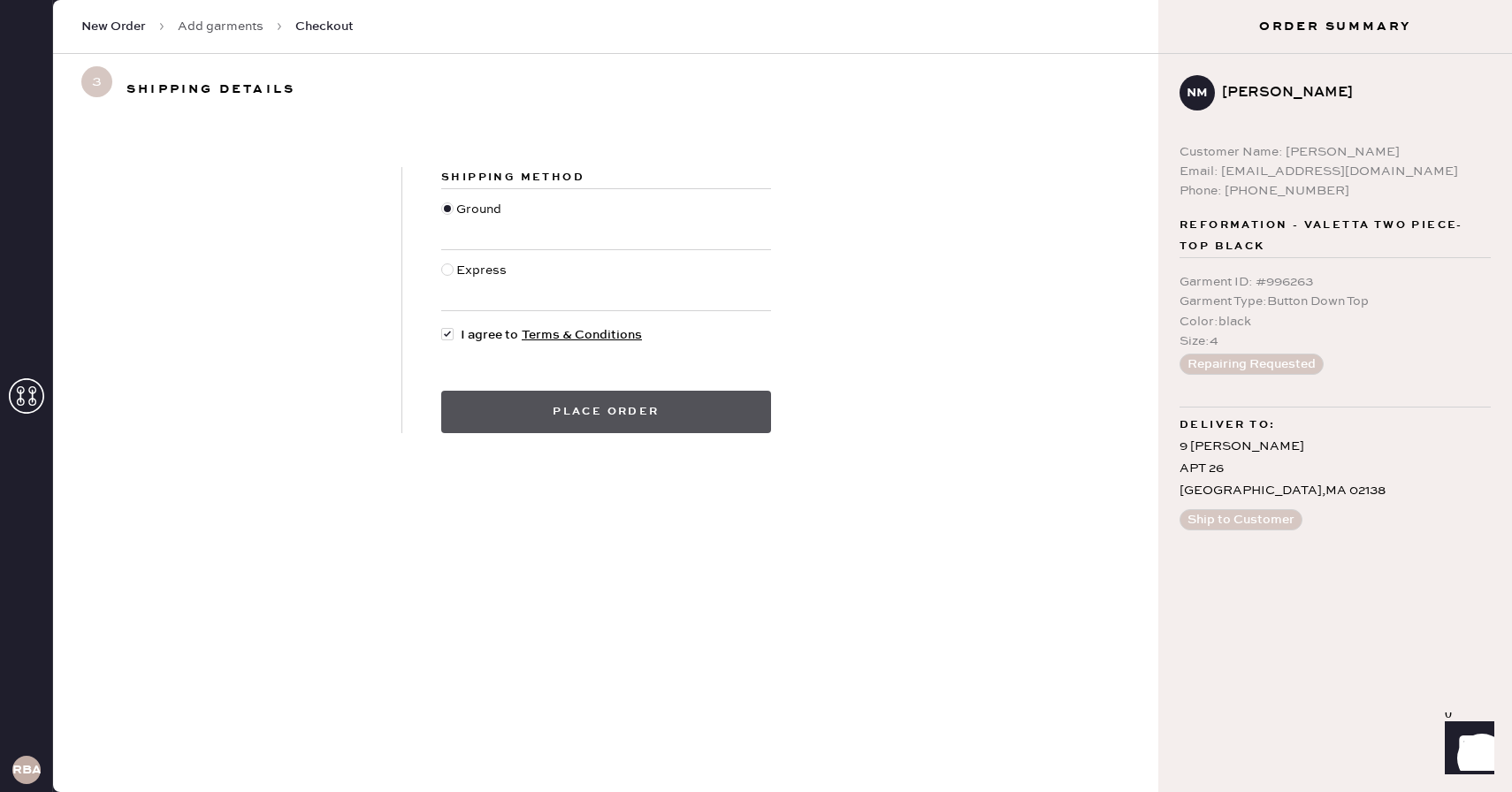
click at [643, 408] on button "Place order" at bounding box center [605, 412] width 329 height 43
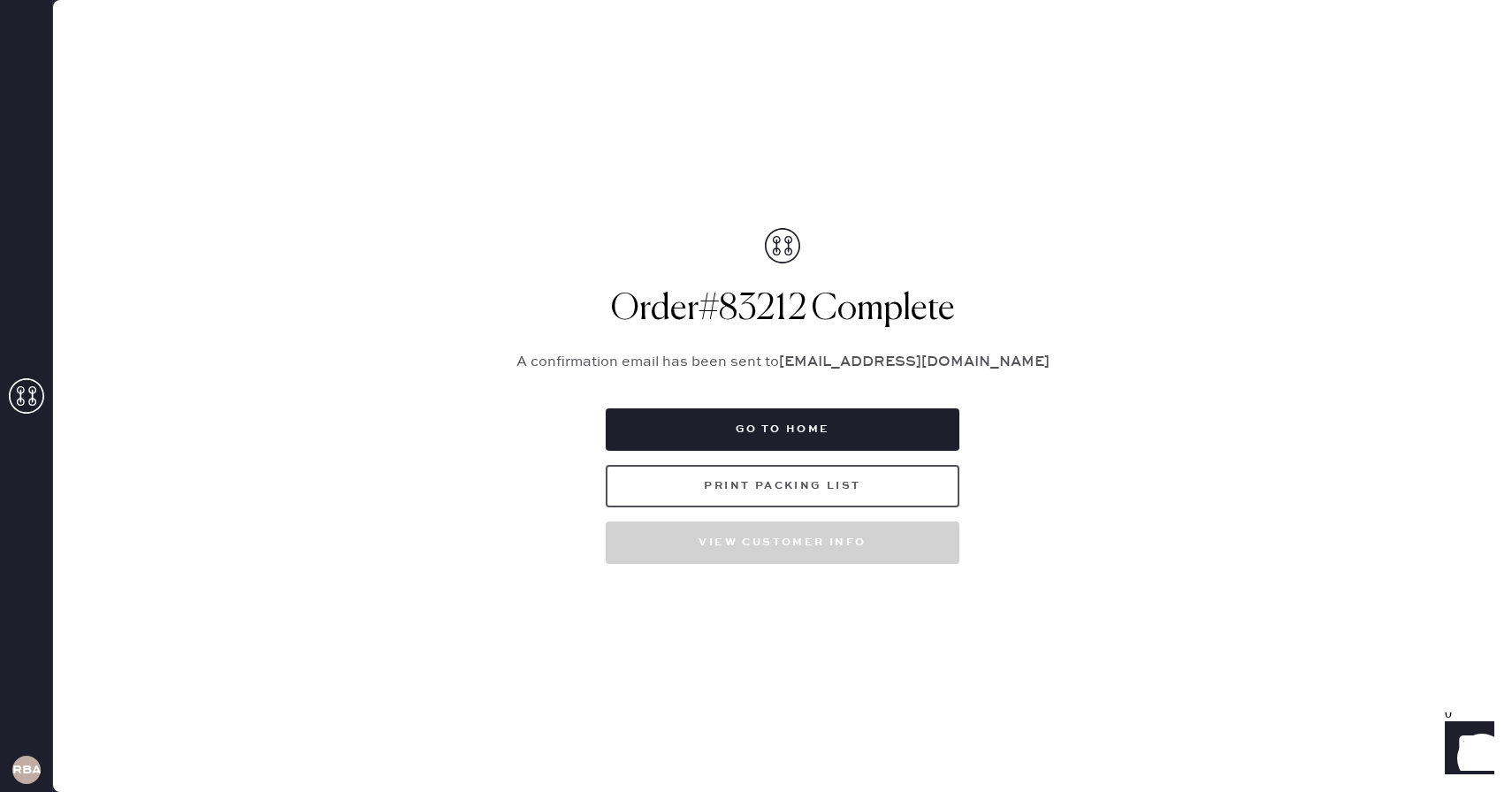
click at [841, 486] on button "Print Packing List" at bounding box center [782, 487] width 354 height 43
